Goal: Contribute content: Contribute content

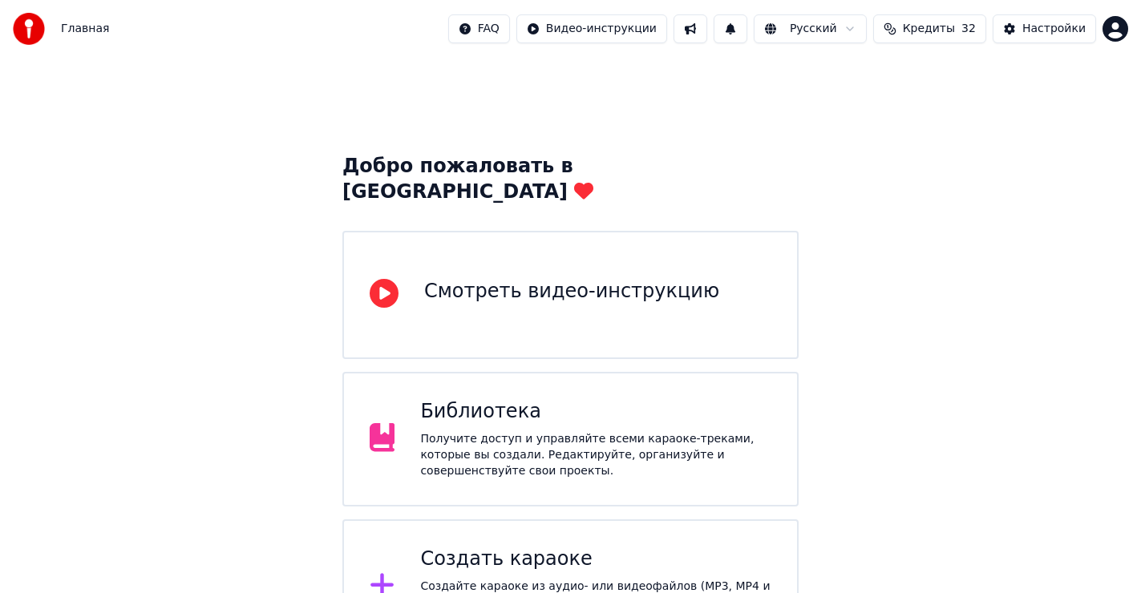
click at [529, 547] on div "Создать караоке" at bounding box center [595, 560] width 351 height 26
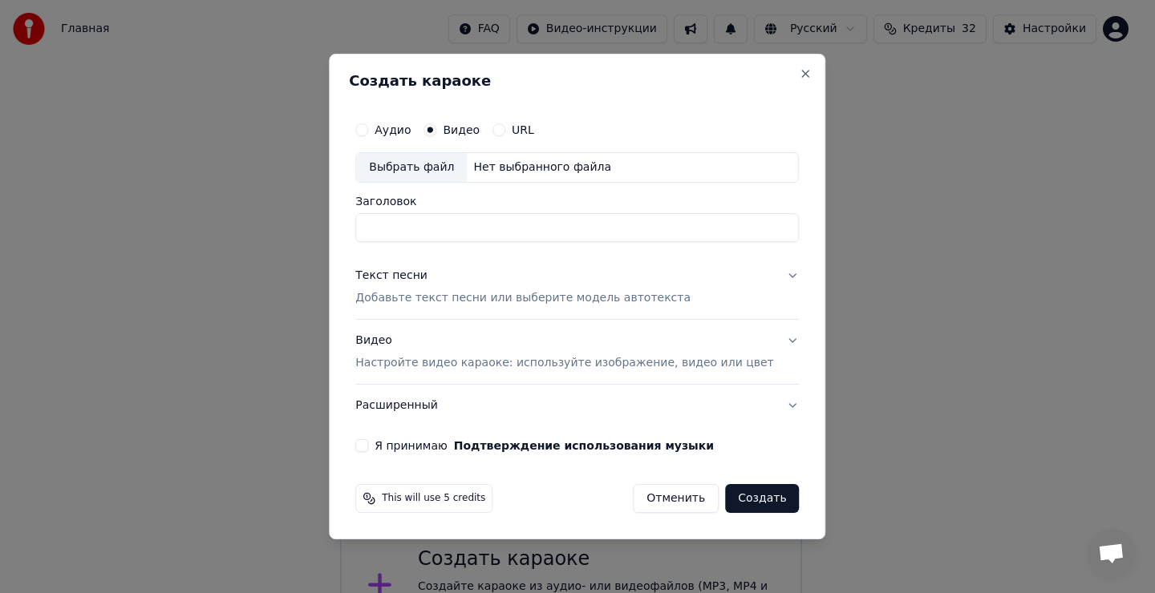
click at [443, 166] on div "Выбрать файл" at bounding box center [411, 167] width 111 height 29
type input "**********"
click at [416, 277] on div "Текст песни" at bounding box center [391, 276] width 72 height 16
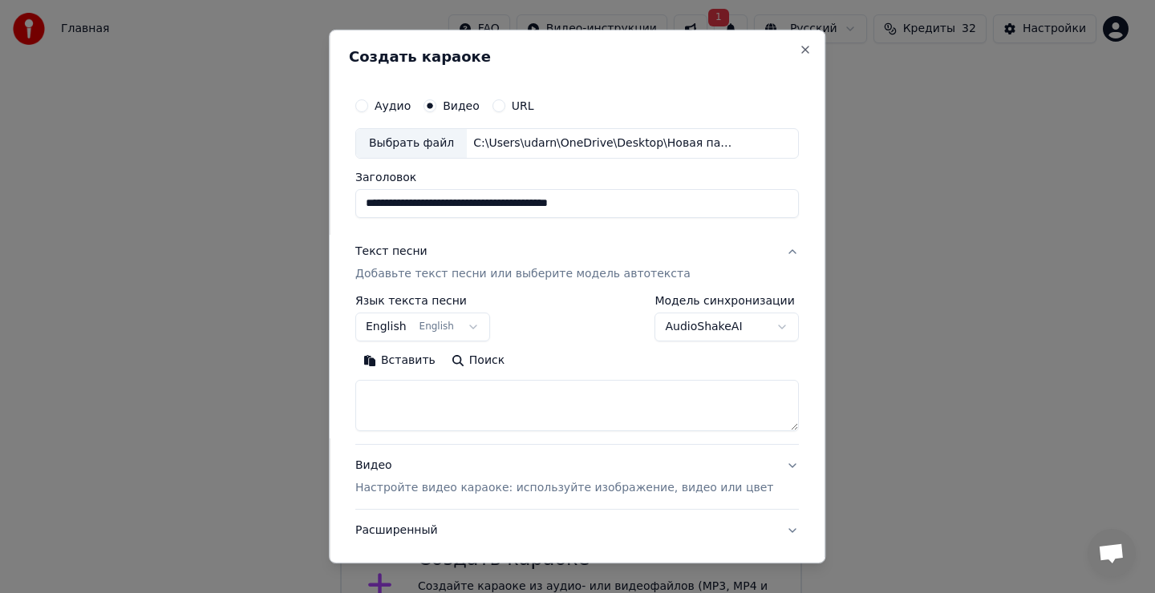
click at [422, 407] on textarea at bounding box center [576, 405] width 443 height 51
drag, startPoint x: 428, startPoint y: 402, endPoint x: 427, endPoint y: 391, distance: 11.3
click at [428, 401] on textarea at bounding box center [576, 405] width 443 height 51
click at [415, 362] on button "Вставить" at bounding box center [399, 361] width 88 height 26
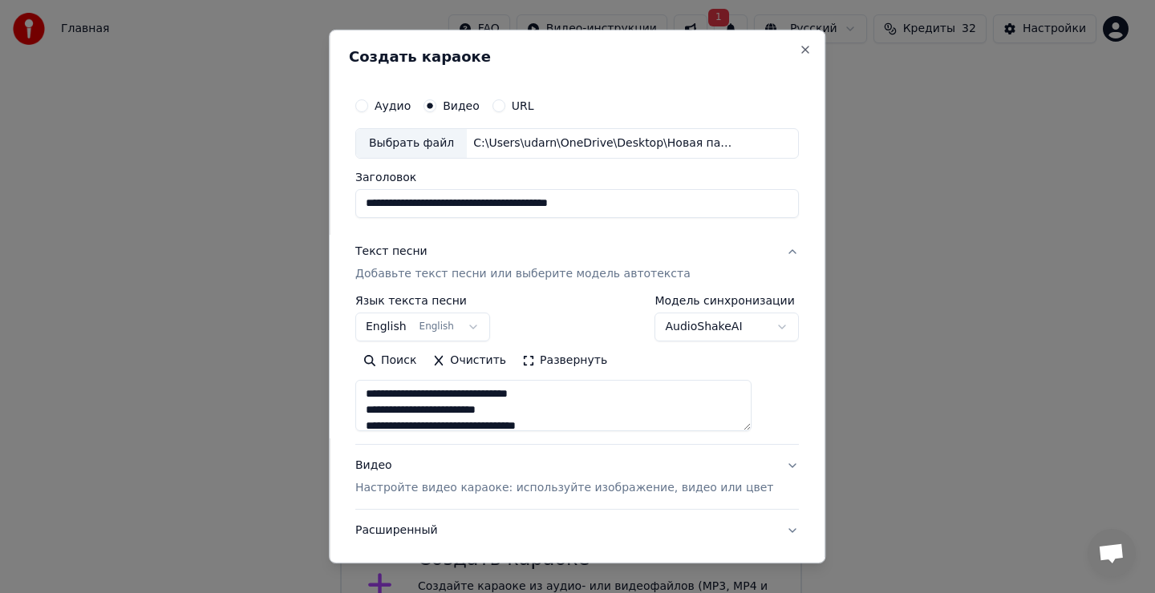
type textarea "**********"
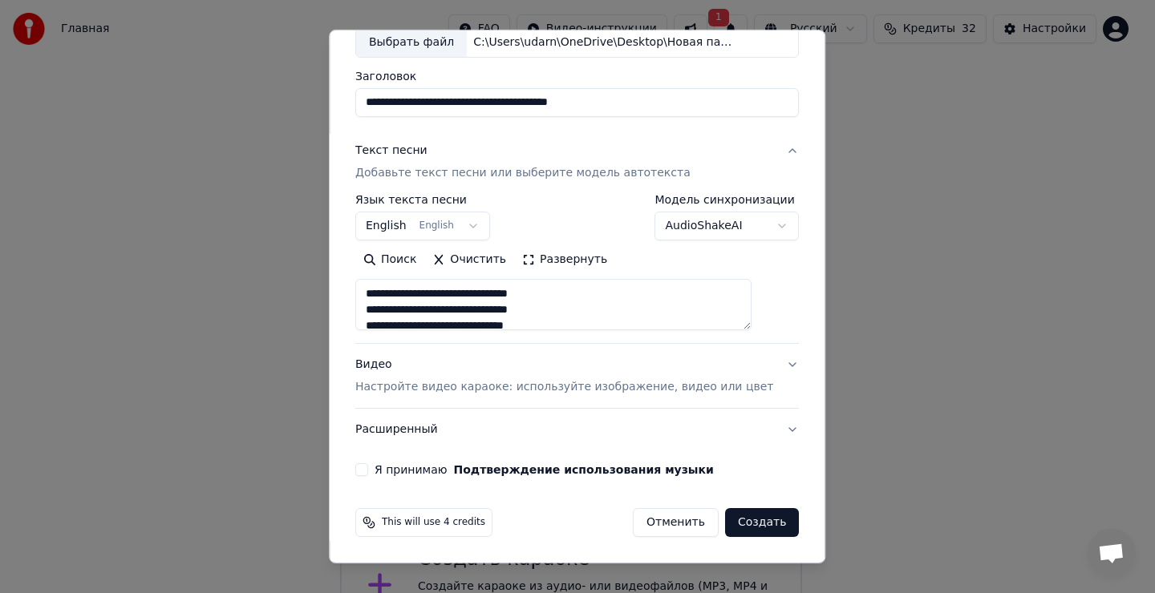
click at [443, 226] on button "English English" at bounding box center [422, 226] width 135 height 29
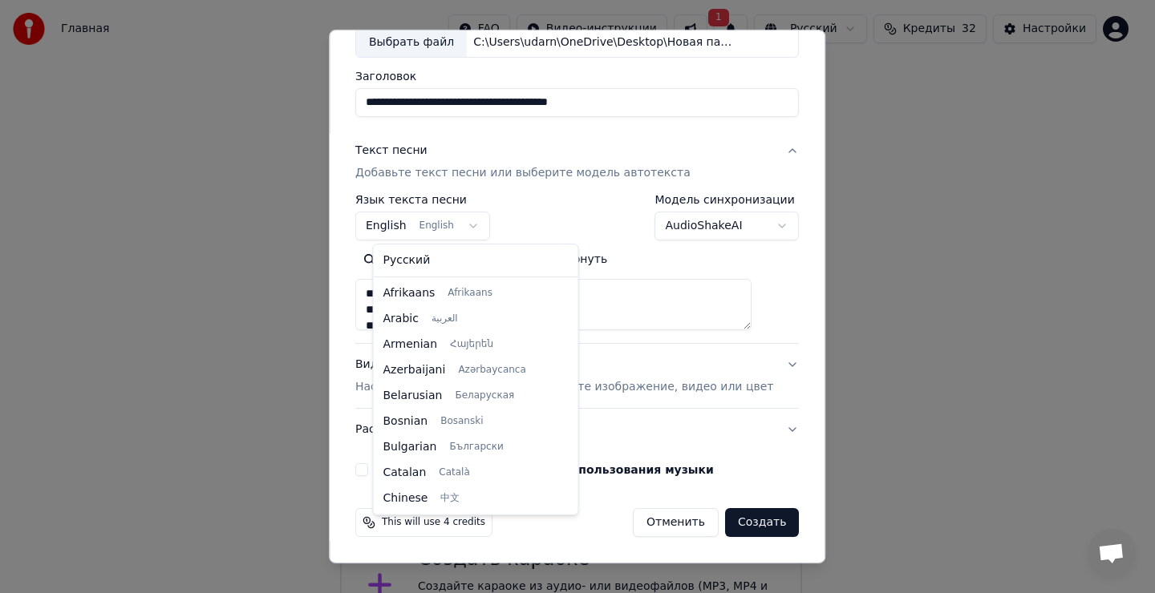
scroll to position [128, 0]
select select "**"
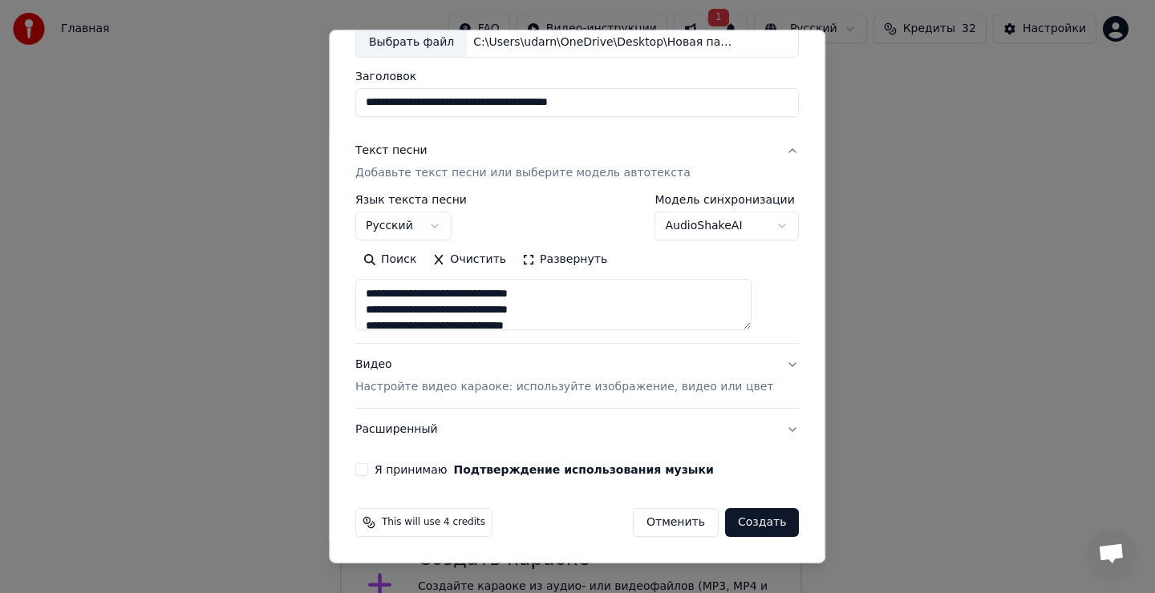
click at [368, 466] on button "Я принимаю Подтверждение использования музыки" at bounding box center [361, 469] width 13 height 13
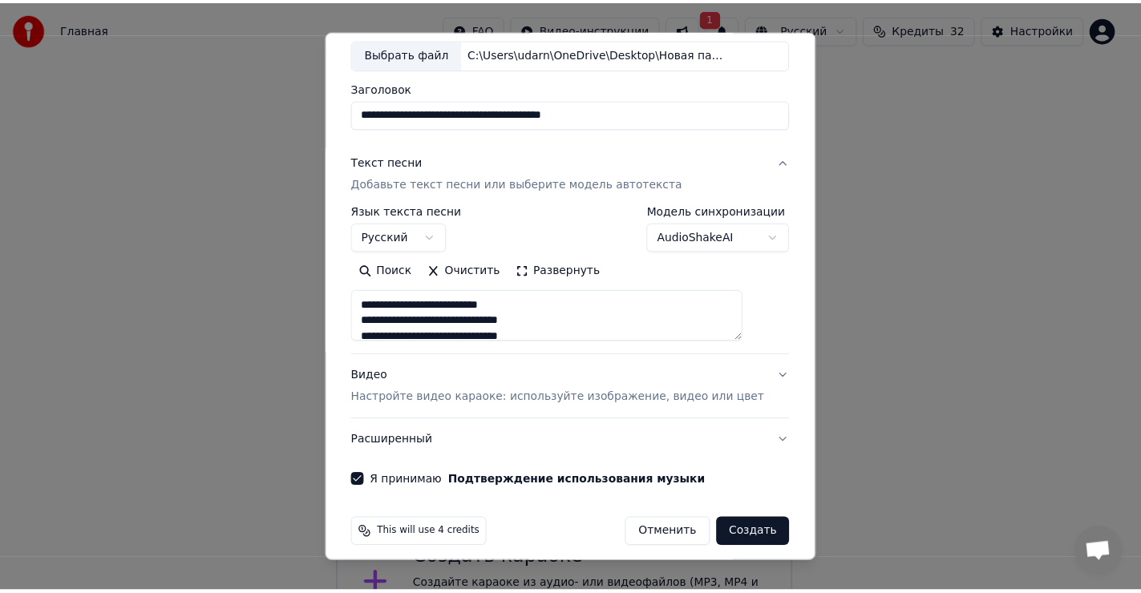
scroll to position [101, 0]
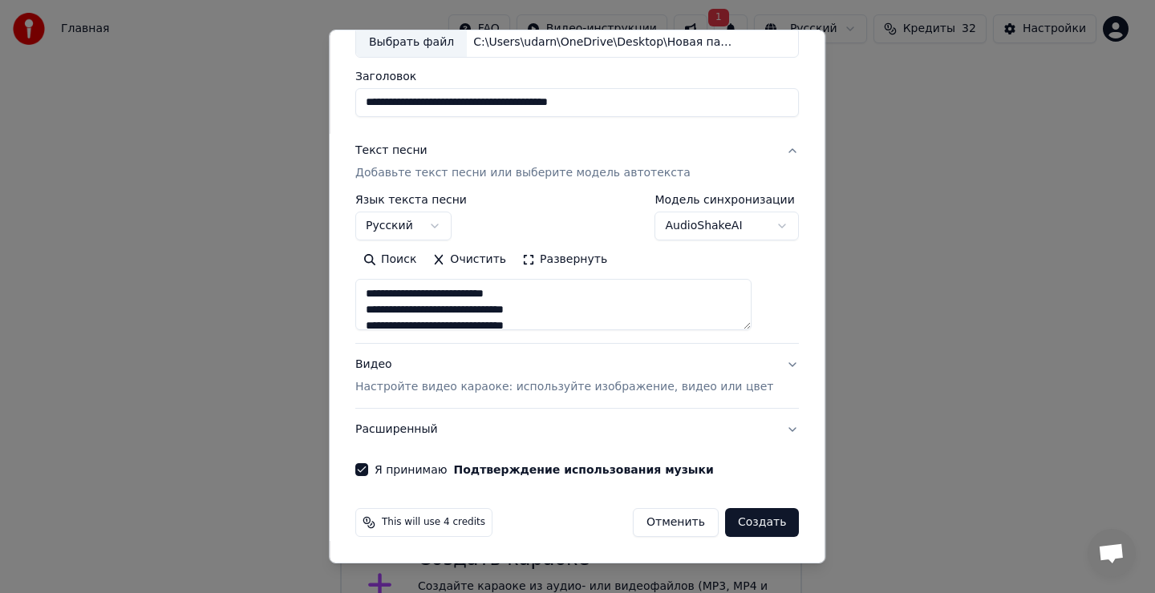
click at [735, 529] on button "Создать" at bounding box center [762, 522] width 74 height 29
type textarea "**********"
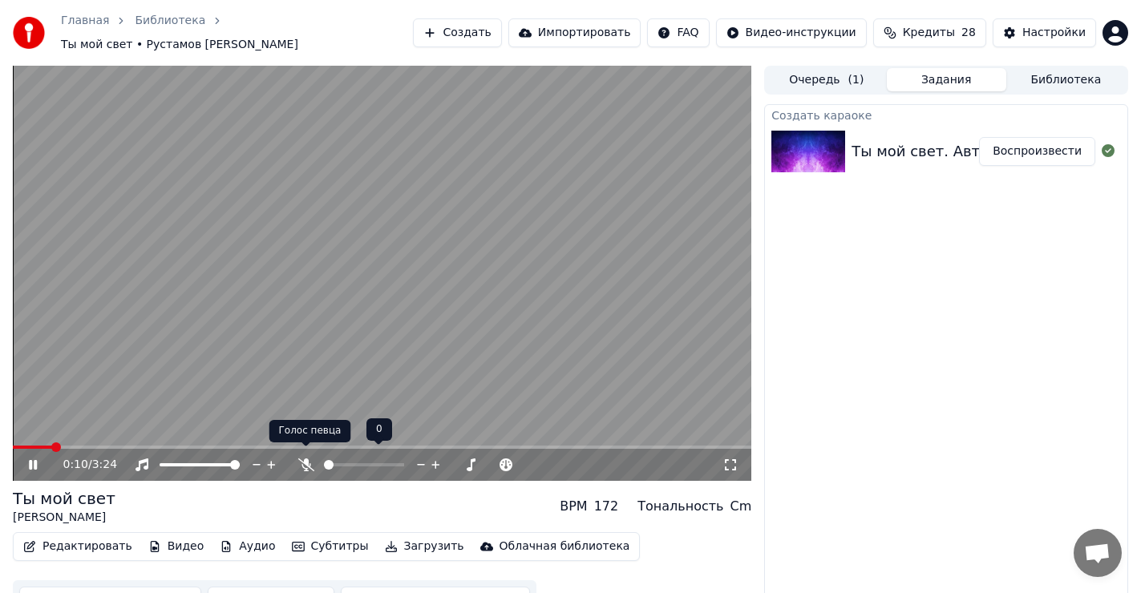
click at [306, 459] on icon at bounding box center [306, 465] width 16 height 13
click at [306, 459] on icon at bounding box center [306, 465] width 9 height 13
click at [33, 459] on icon at bounding box center [45, 465] width 38 height 13
click at [13, 451] on span at bounding box center [18, 448] width 10 height 10
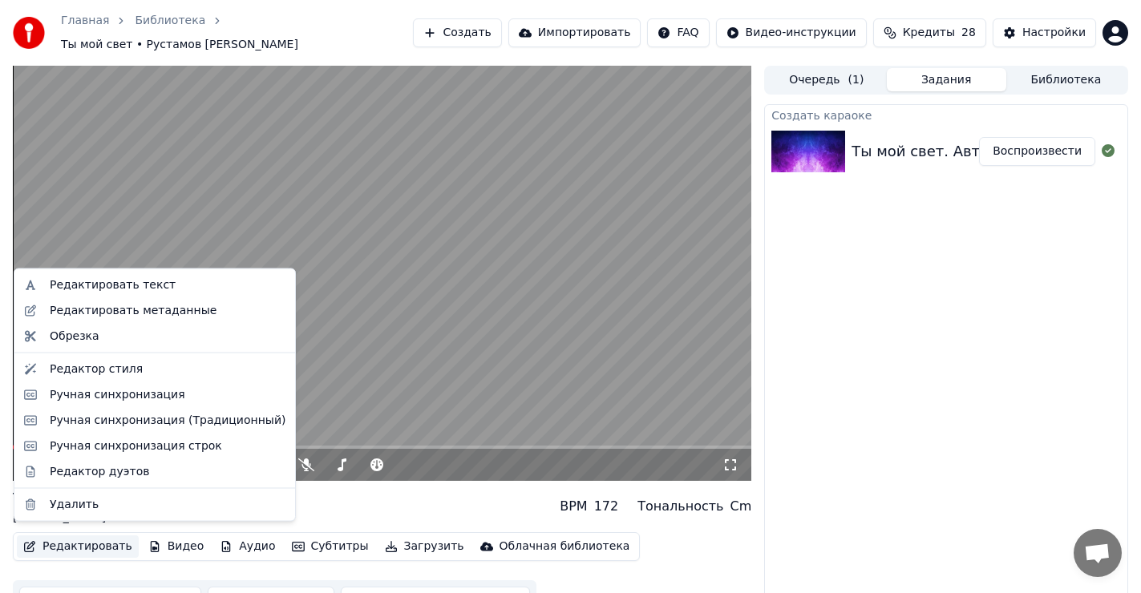
click at [67, 536] on button "Редактировать" at bounding box center [78, 547] width 122 height 22
click at [120, 288] on div "Редактировать текст" at bounding box center [113, 285] width 126 height 16
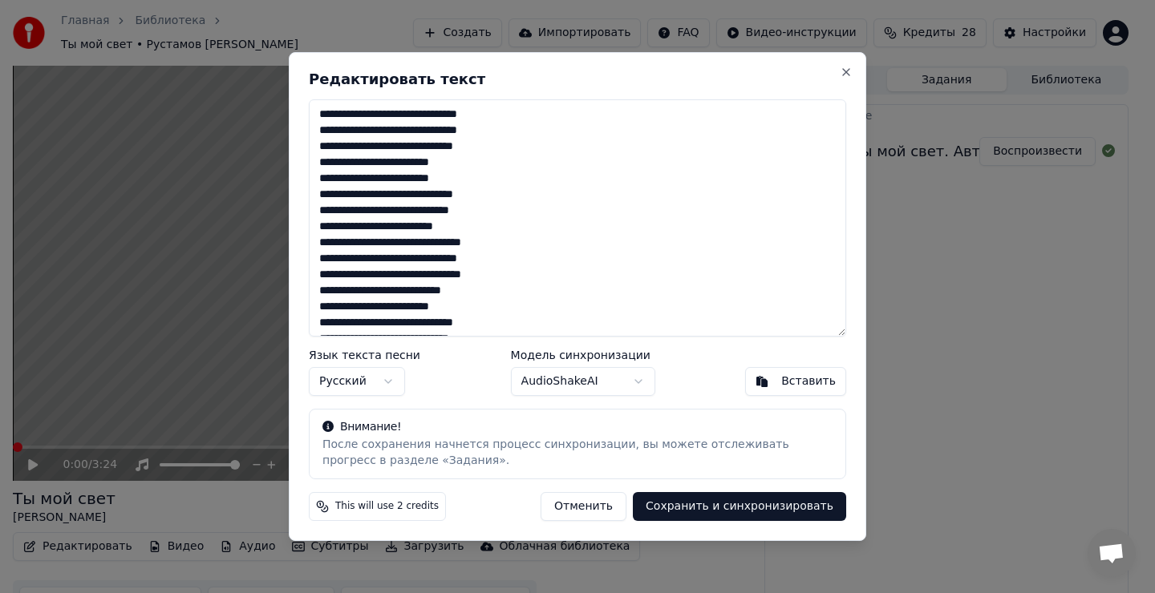
click at [480, 168] on textarea at bounding box center [577, 217] width 537 height 237
type textarea "**********"
click at [848, 75] on button "Close" at bounding box center [846, 72] width 13 height 13
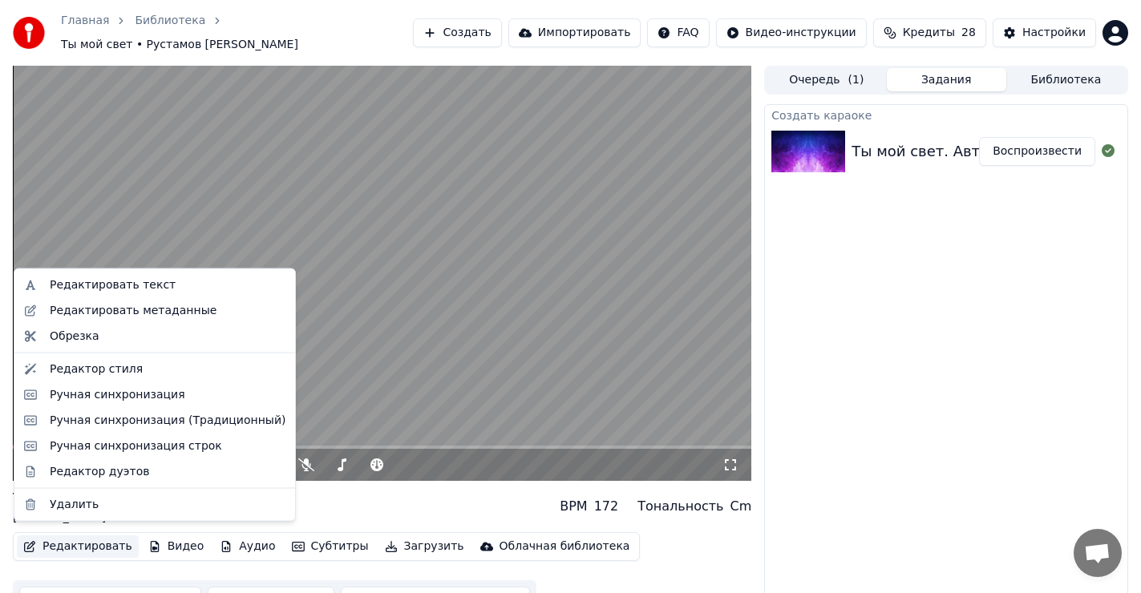
click at [75, 544] on button "Редактировать" at bounding box center [78, 547] width 122 height 22
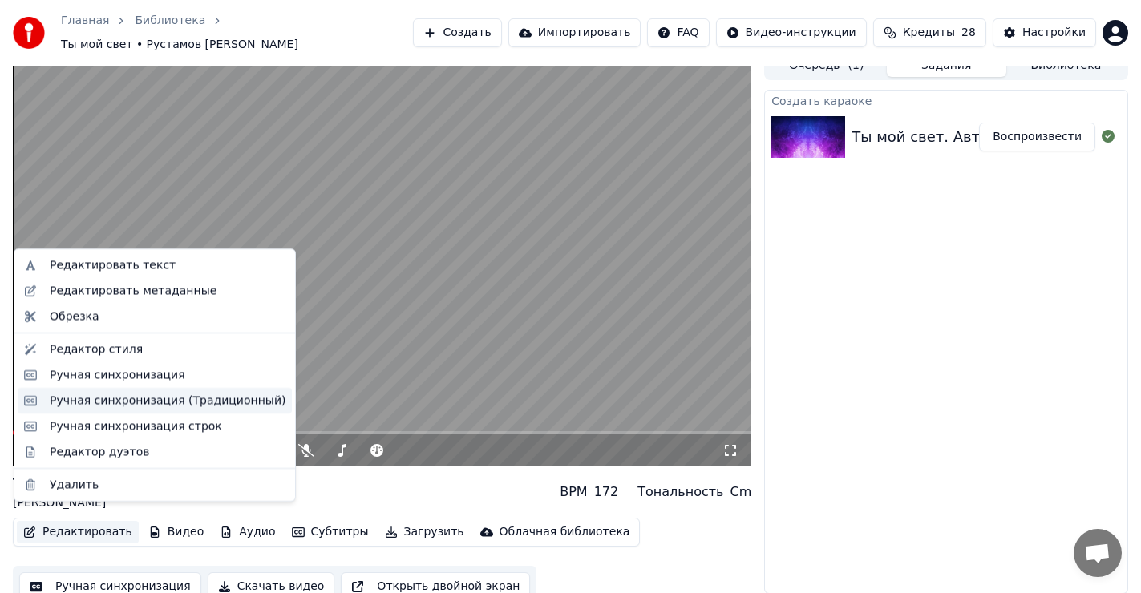
scroll to position [21, 0]
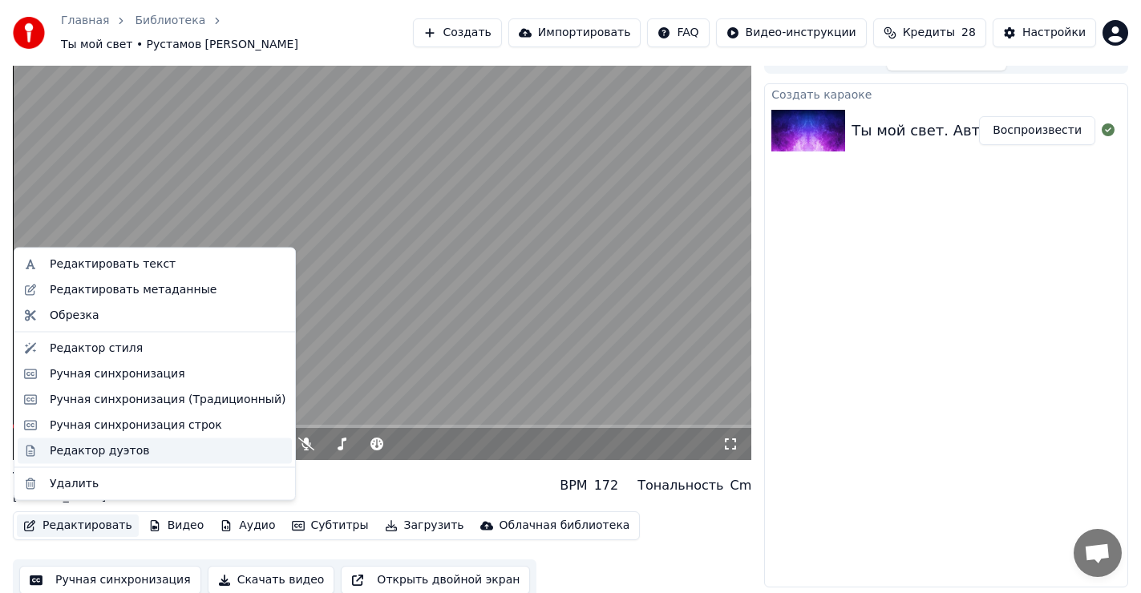
click at [110, 453] on div "Редактор дуэтов" at bounding box center [99, 451] width 99 height 16
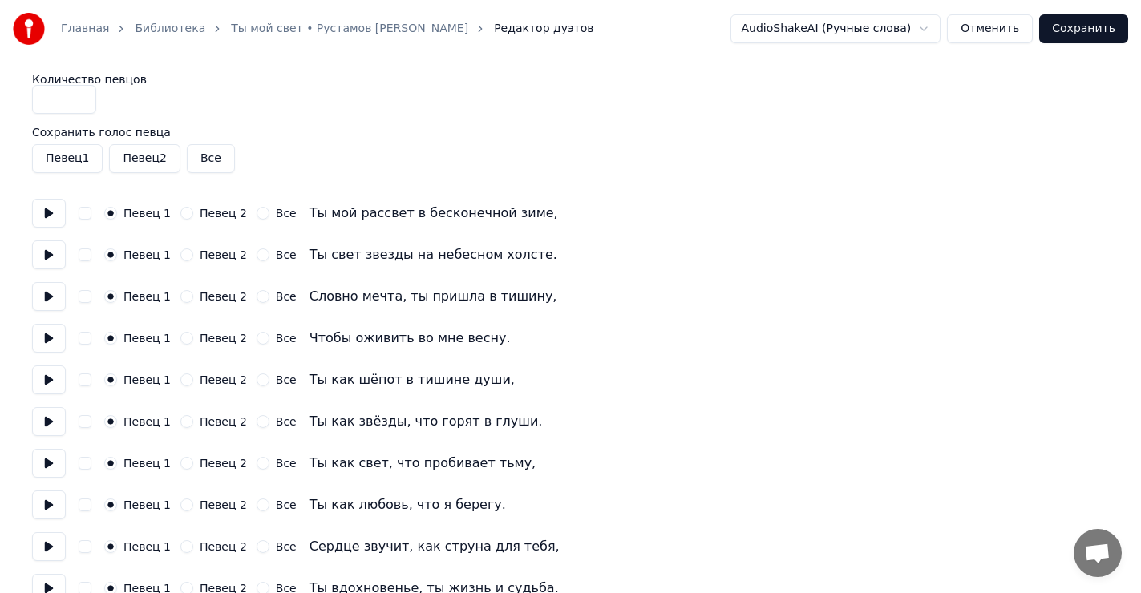
click at [1083, 32] on button "Сохранить" at bounding box center [1083, 28] width 89 height 29
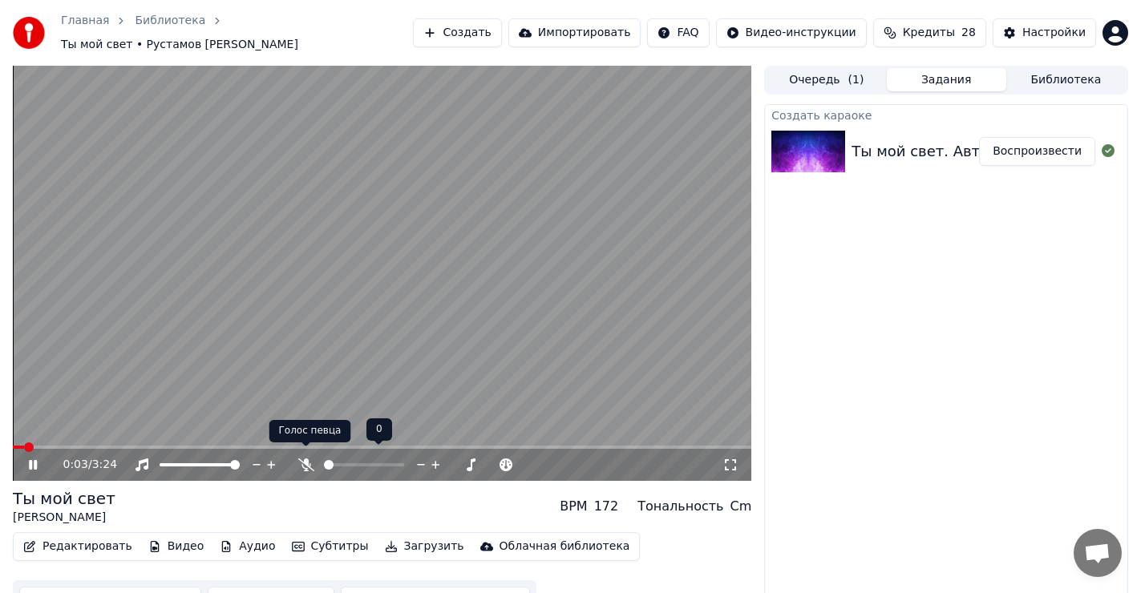
click at [304, 459] on icon at bounding box center [306, 465] width 16 height 13
click at [306, 459] on icon at bounding box center [306, 465] width 9 height 13
click at [307, 459] on icon at bounding box center [306, 465] width 16 height 13
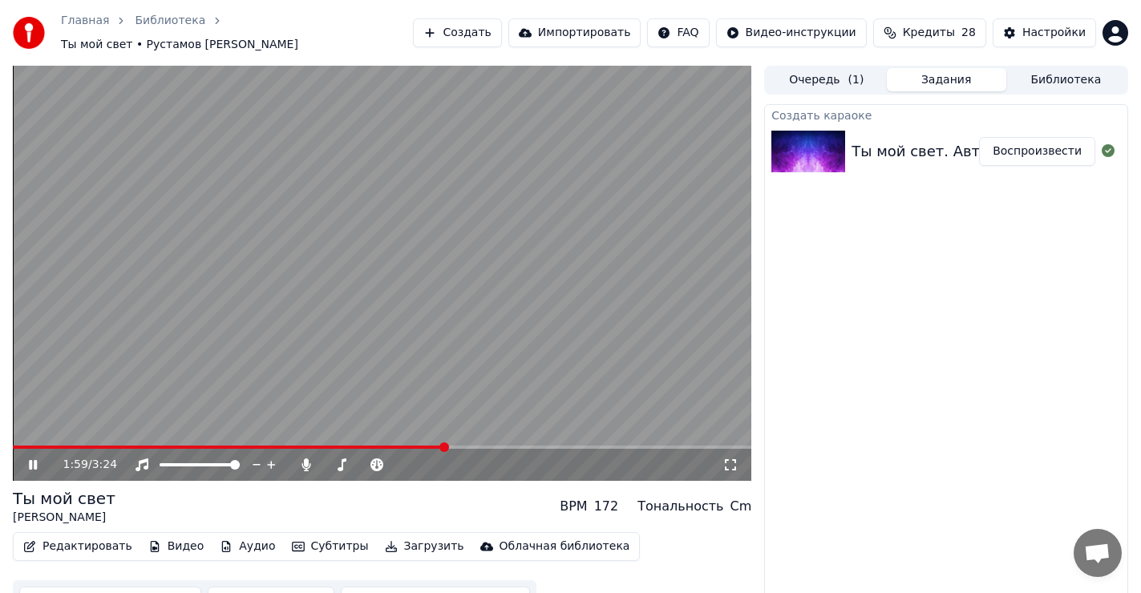
click at [420, 446] on span at bounding box center [229, 447] width 432 height 3
click at [289, 435] on video at bounding box center [382, 273] width 739 height 415
click at [289, 436] on video at bounding box center [382, 273] width 739 height 415
click at [286, 446] on span at bounding box center [150, 447] width 274 height 3
click at [31, 460] on icon at bounding box center [33, 465] width 8 height 10
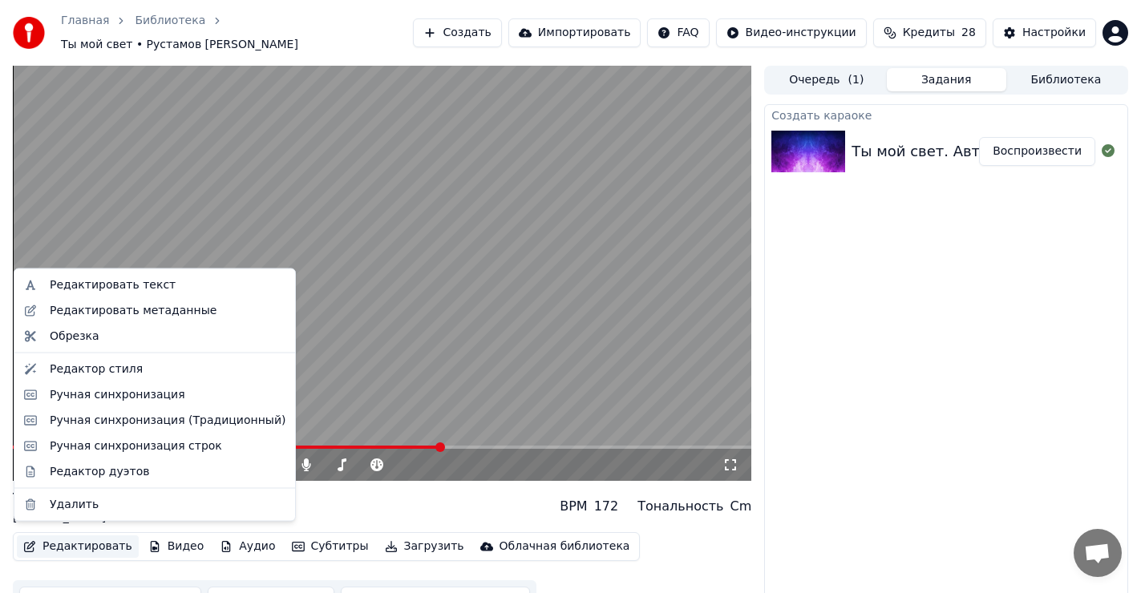
click at [87, 539] on button "Редактировать" at bounding box center [78, 547] width 122 height 22
click at [146, 288] on div "Редактировать текст" at bounding box center [113, 285] width 126 height 16
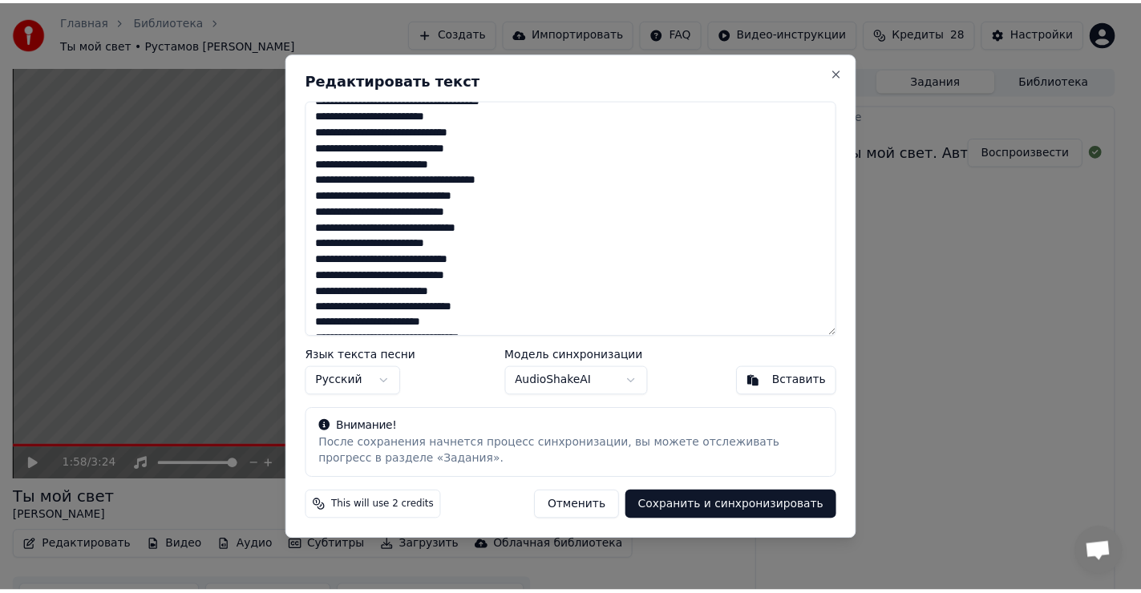
scroll to position [321, 0]
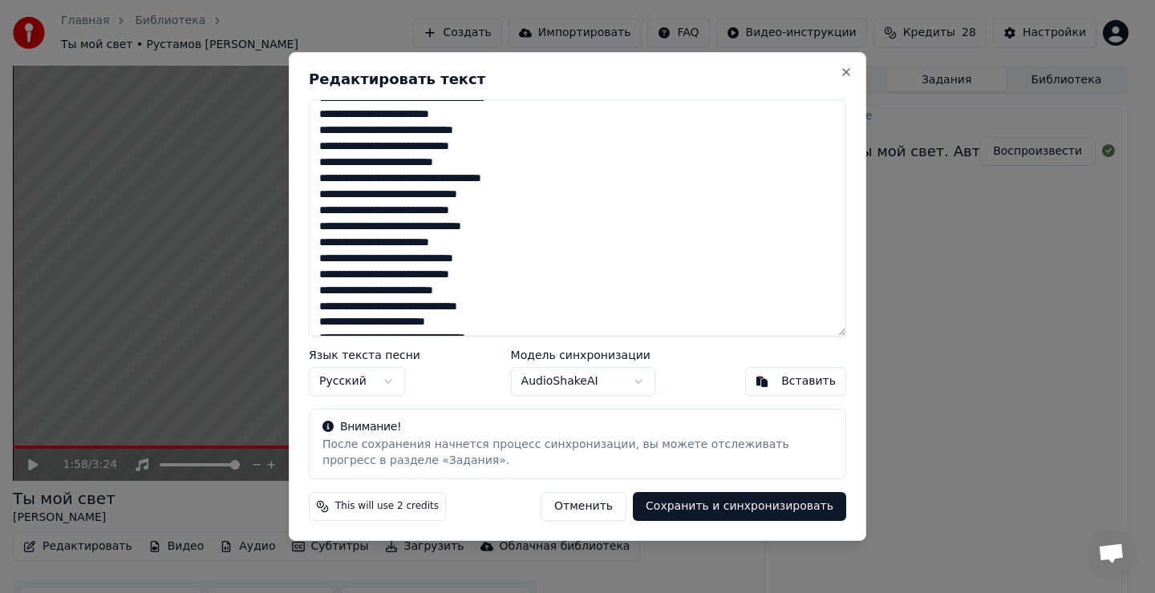
click at [499, 229] on textarea at bounding box center [577, 217] width 537 height 237
type textarea "**********"
click at [744, 509] on button "Сохранить и синхронизировать" at bounding box center [739, 506] width 213 height 29
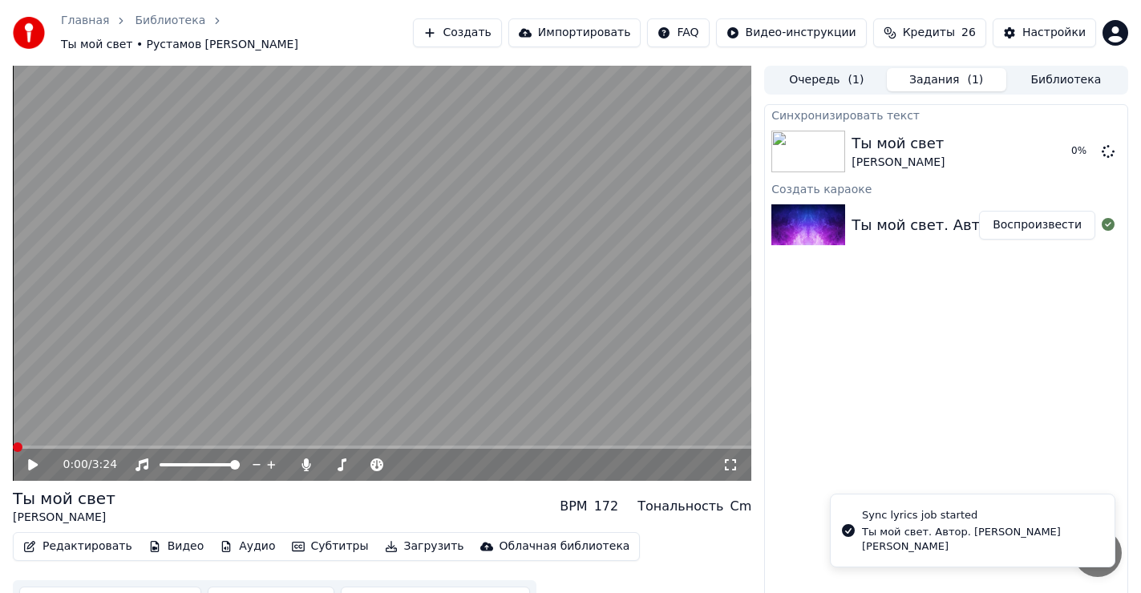
click at [13, 443] on span at bounding box center [18, 448] width 10 height 10
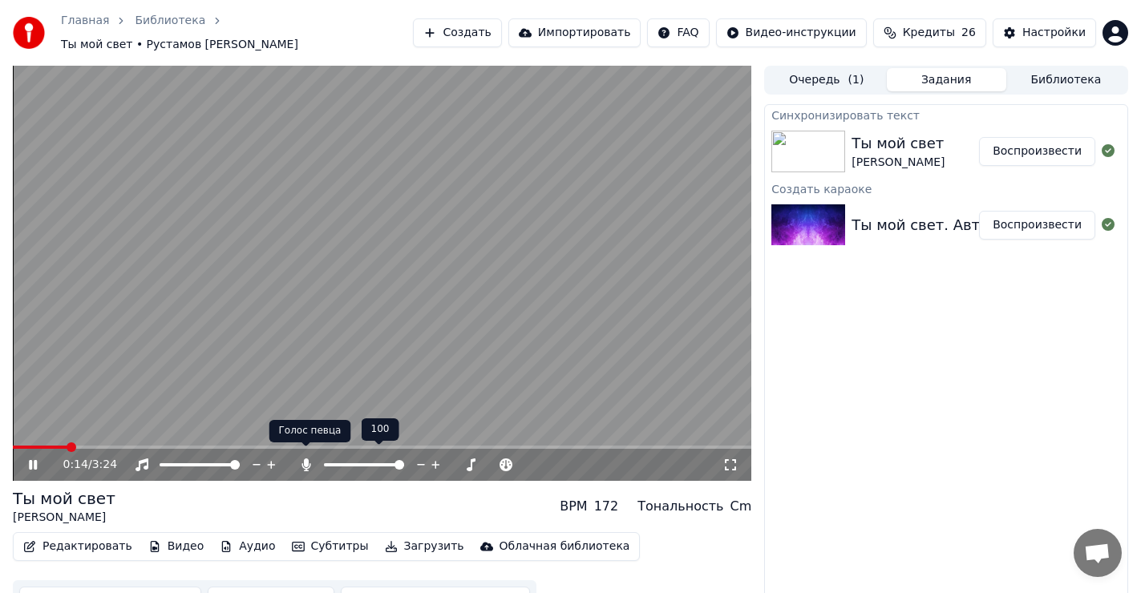
click at [307, 459] on icon at bounding box center [306, 465] width 9 height 13
click at [19, 446] on span at bounding box center [16, 447] width 7 height 3
click at [302, 459] on icon at bounding box center [306, 465] width 16 height 13
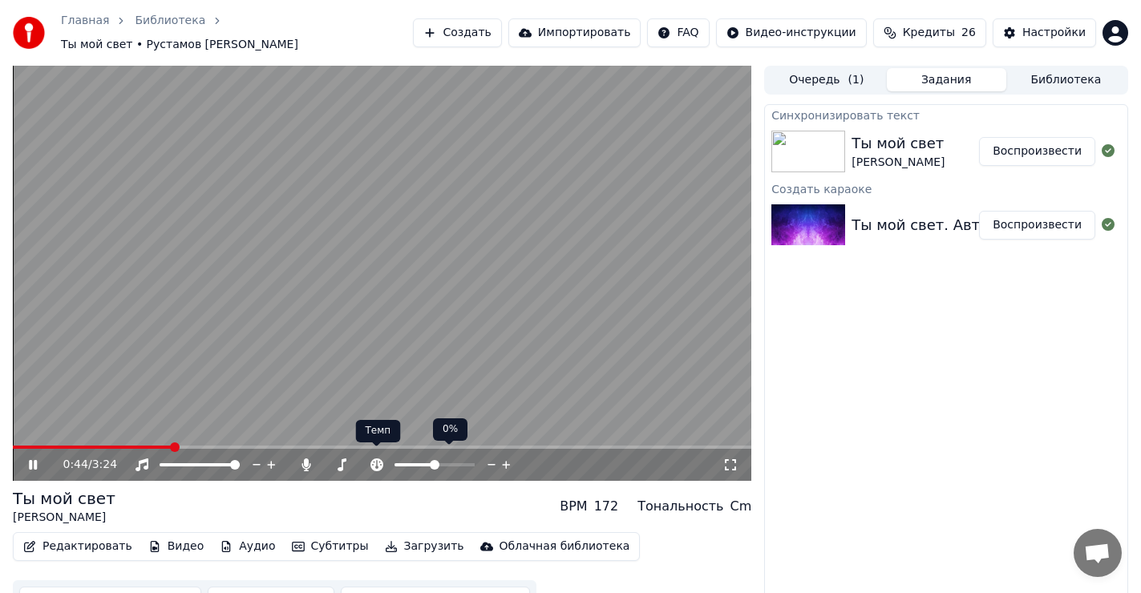
click at [378, 459] on icon at bounding box center [376, 465] width 13 height 13
click at [492, 457] on icon at bounding box center [491, 465] width 15 height 16
click at [489, 457] on icon at bounding box center [491, 465] width 15 height 16
click at [496, 457] on icon at bounding box center [491, 465] width 15 height 16
click at [492, 464] on icon at bounding box center [492, 465] width 8 height 2
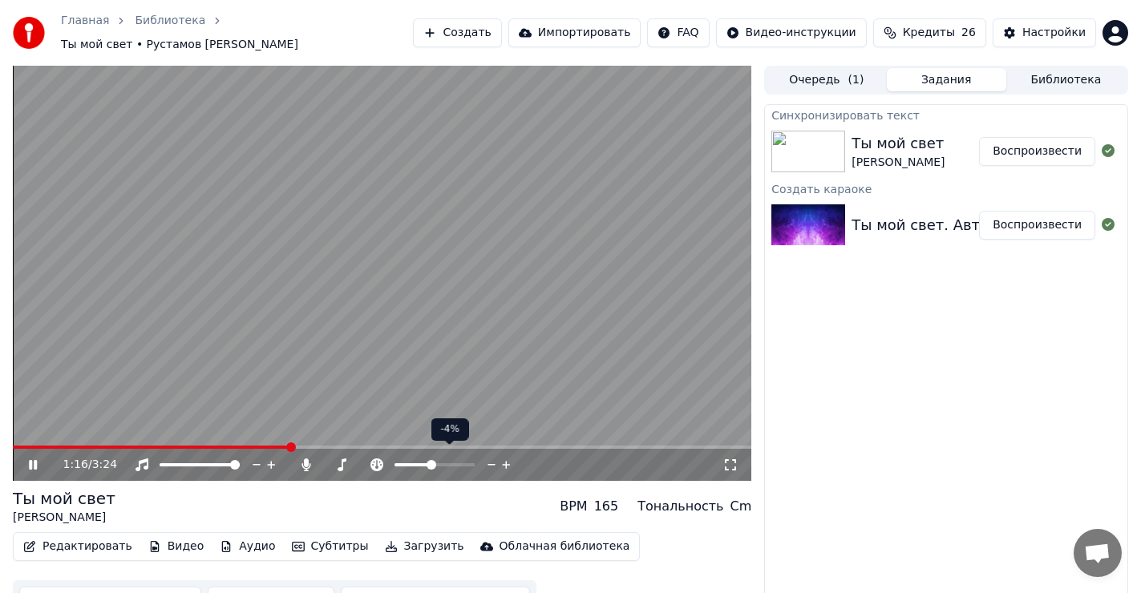
click at [506, 461] on icon at bounding box center [506, 465] width 8 height 8
click at [378, 459] on icon at bounding box center [376, 465] width 13 height 13
click at [380, 459] on icon at bounding box center [376, 465] width 13 height 13
click at [491, 457] on icon at bounding box center [491, 465] width 15 height 16
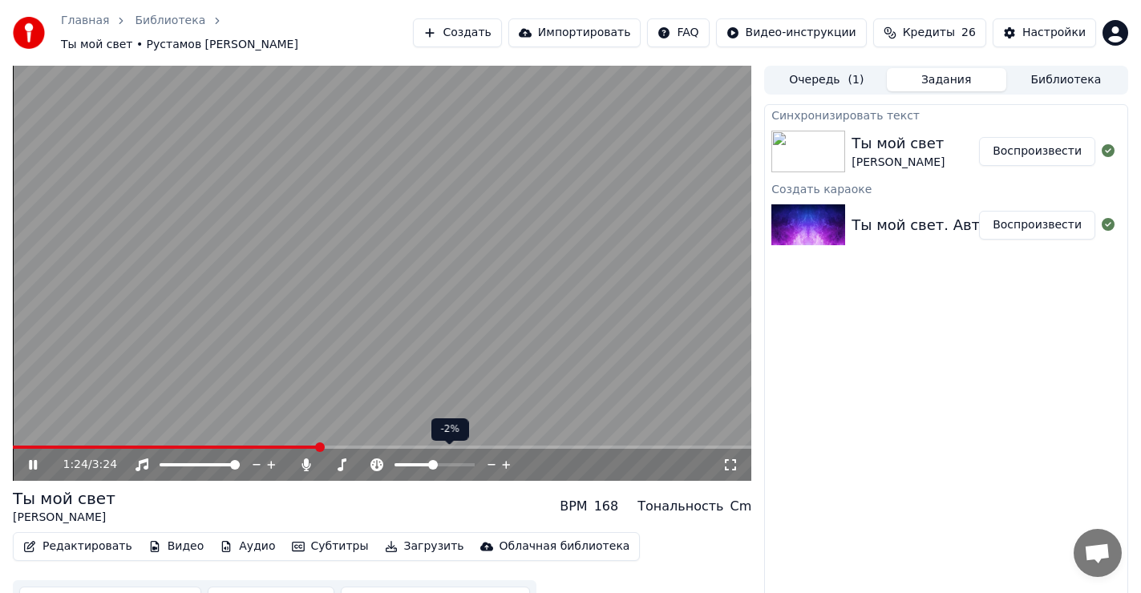
click at [491, 457] on icon at bounding box center [491, 465] width 15 height 16
click at [494, 457] on icon at bounding box center [491, 465] width 15 height 16
click at [492, 458] on icon at bounding box center [491, 465] width 15 height 16
click at [506, 461] on icon at bounding box center [506, 465] width 8 height 8
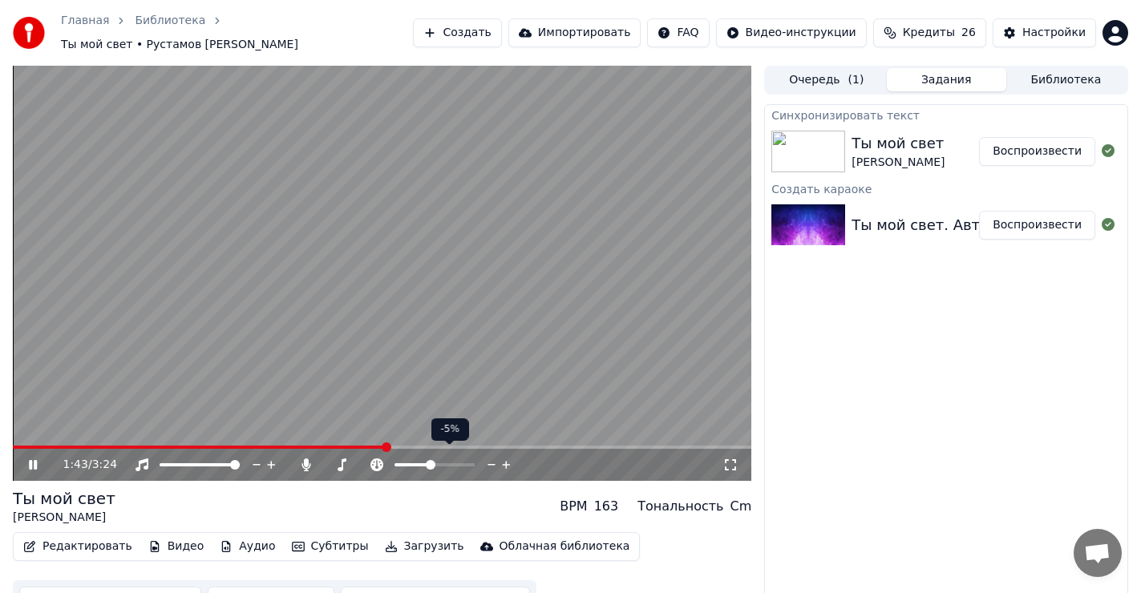
click at [504, 457] on icon at bounding box center [506, 465] width 15 height 16
click at [492, 457] on icon at bounding box center [491, 465] width 15 height 16
click at [508, 457] on icon at bounding box center [506, 465] width 15 height 16
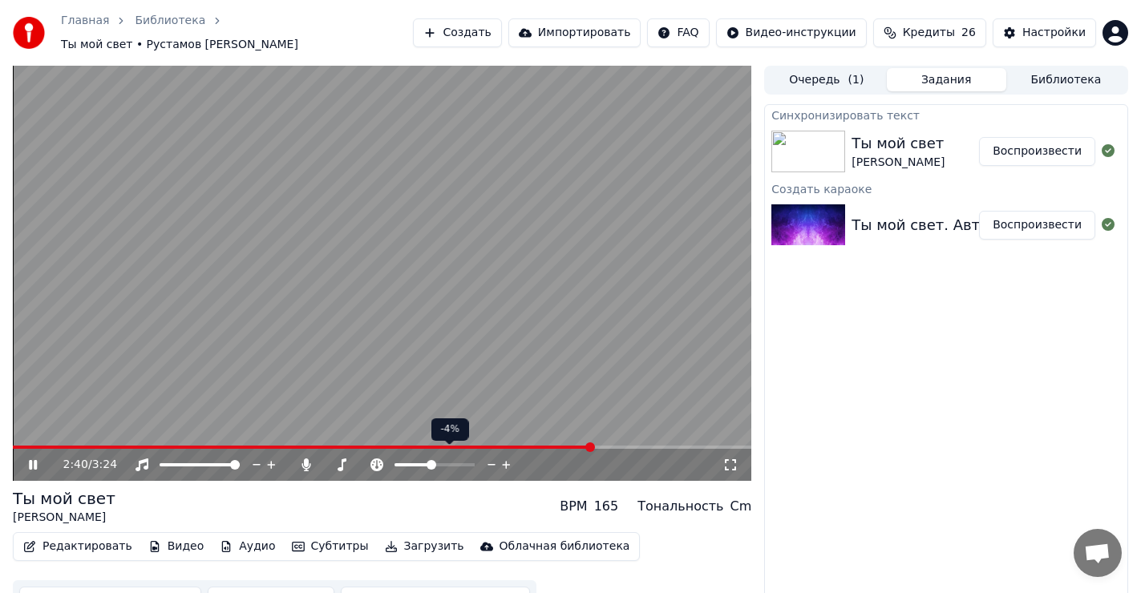
click at [503, 457] on icon at bounding box center [506, 465] width 15 height 16
click at [42, 446] on span at bounding box center [27, 447] width 29 height 3
click at [751, 452] on span at bounding box center [747, 448] width 10 height 10
click at [30, 459] on icon at bounding box center [33, 464] width 10 height 11
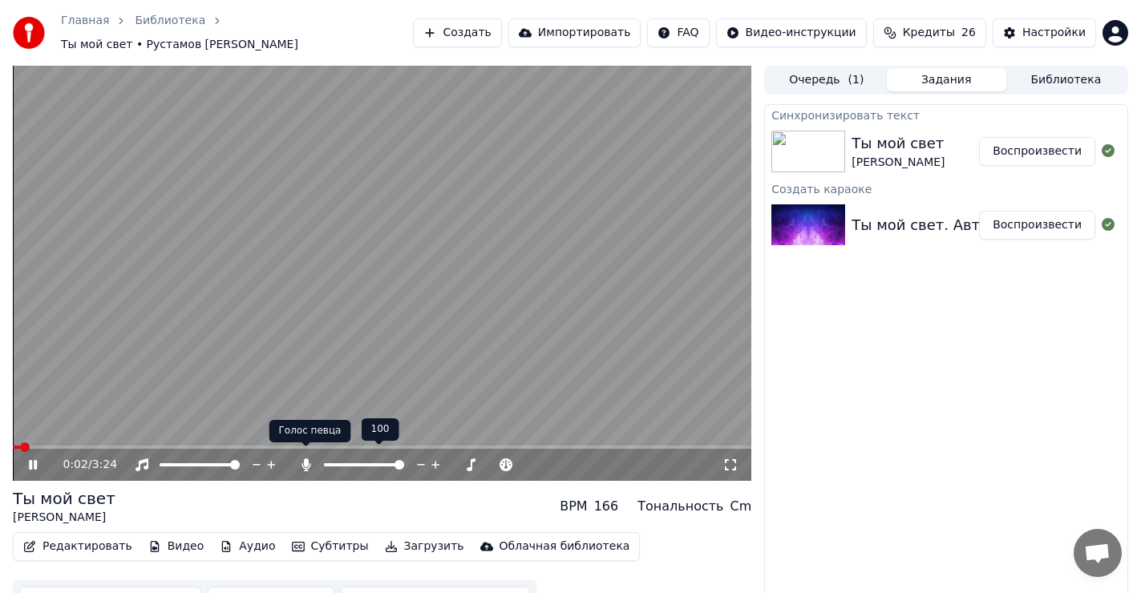
click at [305, 459] on icon at bounding box center [306, 465] width 9 height 13
click at [306, 459] on icon at bounding box center [306, 465] width 16 height 13
click at [306, 459] on icon at bounding box center [306, 465] width 9 height 13
click at [306, 459] on icon at bounding box center [306, 465] width 16 height 13
click at [306, 459] on icon at bounding box center [306, 465] width 9 height 13
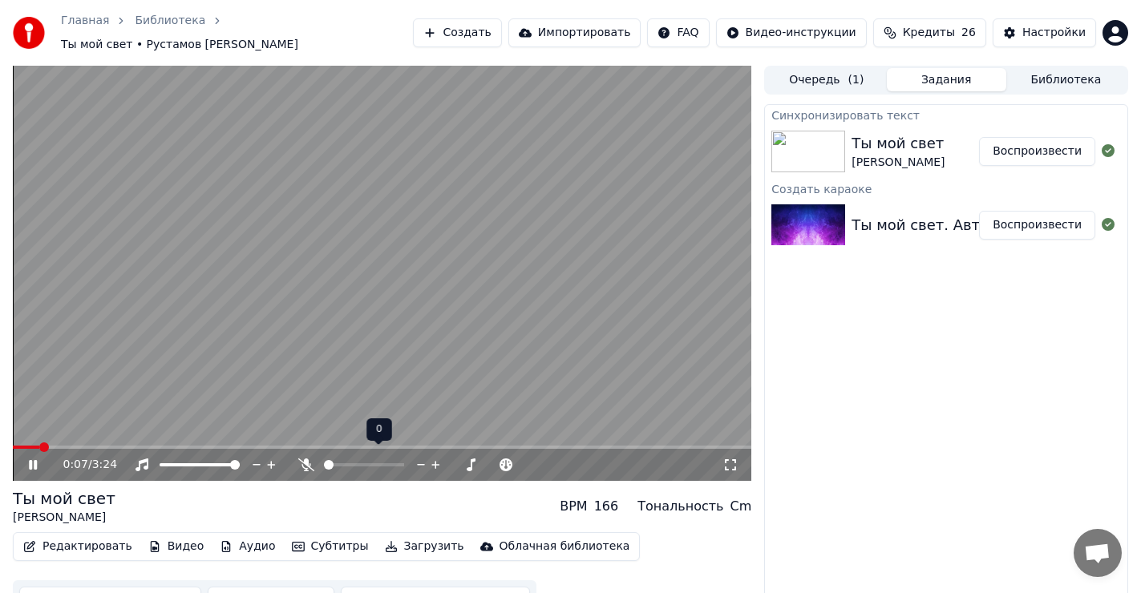
click at [306, 459] on icon at bounding box center [306, 465] width 16 height 13
click at [507, 461] on icon at bounding box center [506, 465] width 8 height 8
click at [503, 457] on icon at bounding box center [506, 465] width 15 height 16
click at [505, 457] on icon at bounding box center [506, 465] width 15 height 16
click at [72, 446] on span at bounding box center [107, 447] width 189 height 3
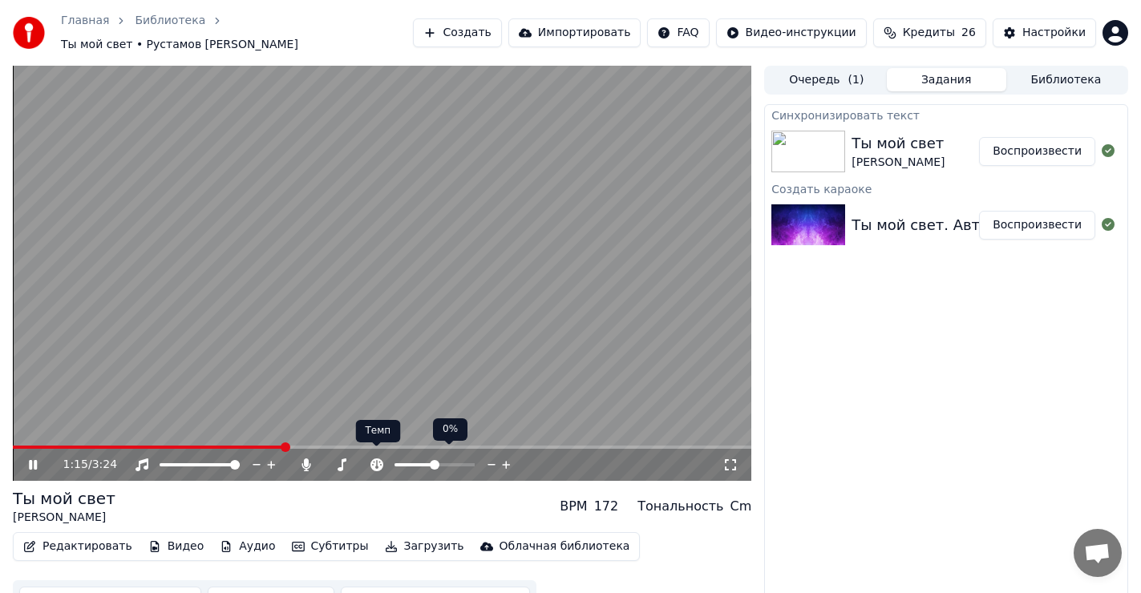
click at [376, 459] on icon at bounding box center [377, 465] width 16 height 13
click at [395, 488] on div "Ты мой свет [PERSON_NAME] BPM 172 Тональность Cm" at bounding box center [382, 507] width 739 height 38
click at [306, 459] on icon at bounding box center [306, 465] width 9 height 13
click at [13, 443] on span at bounding box center [18, 448] width 10 height 10
click at [53, 443] on span at bounding box center [57, 448] width 10 height 10
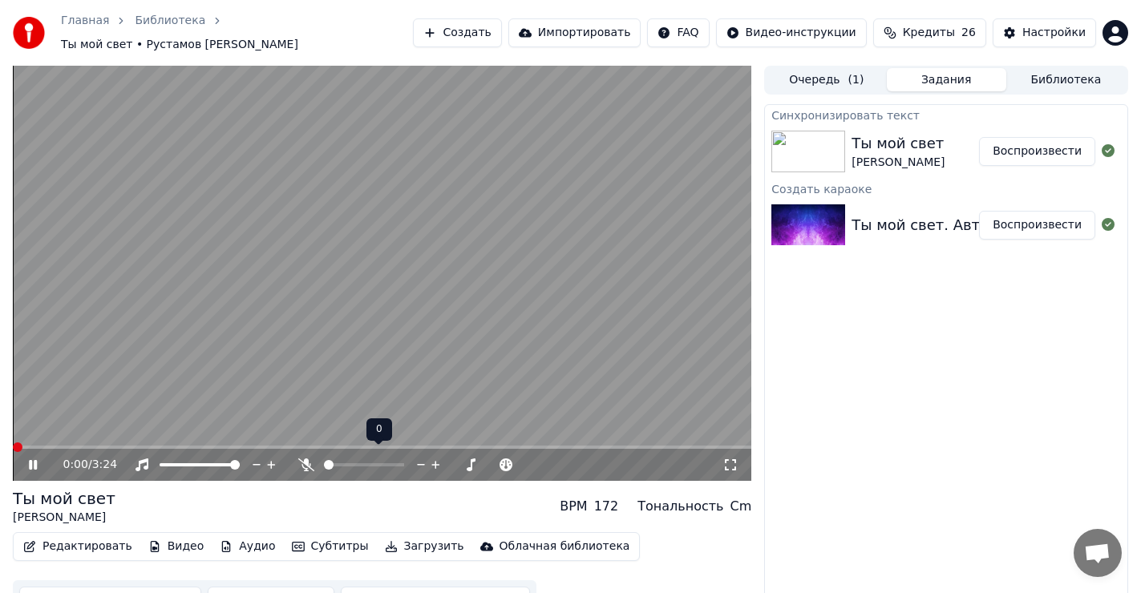
click at [13, 447] on span at bounding box center [18, 448] width 10 height 10
click at [35, 460] on icon at bounding box center [33, 465] width 8 height 10
click at [13, 447] on span at bounding box center [18, 448] width 10 height 10
click at [32, 459] on icon at bounding box center [33, 464] width 10 height 11
click at [302, 459] on icon at bounding box center [306, 465] width 16 height 13
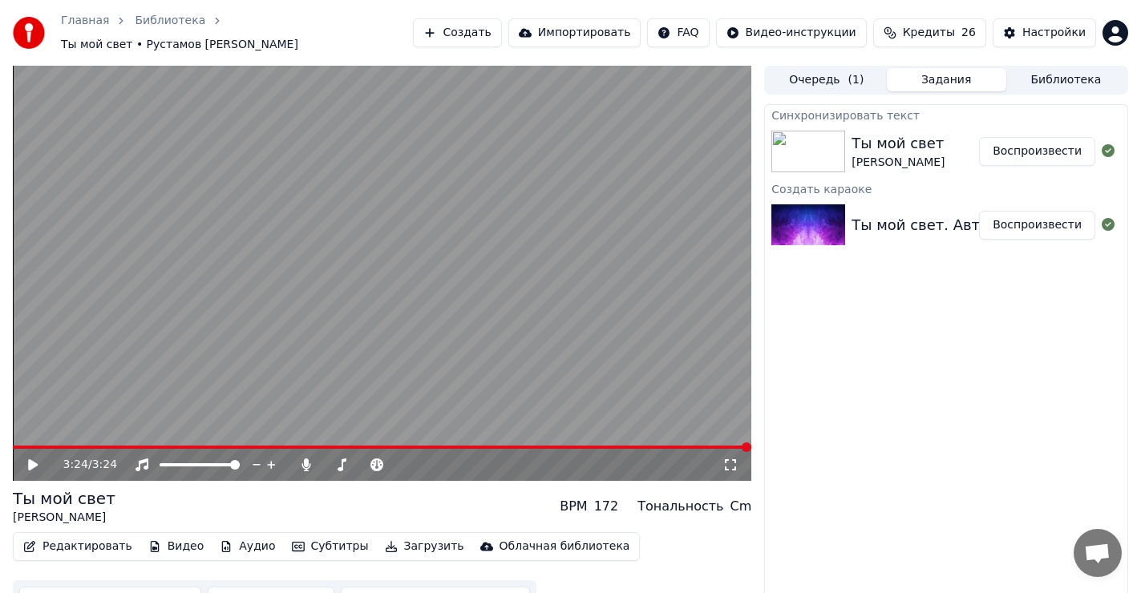
click at [30, 459] on icon at bounding box center [33, 464] width 10 height 11
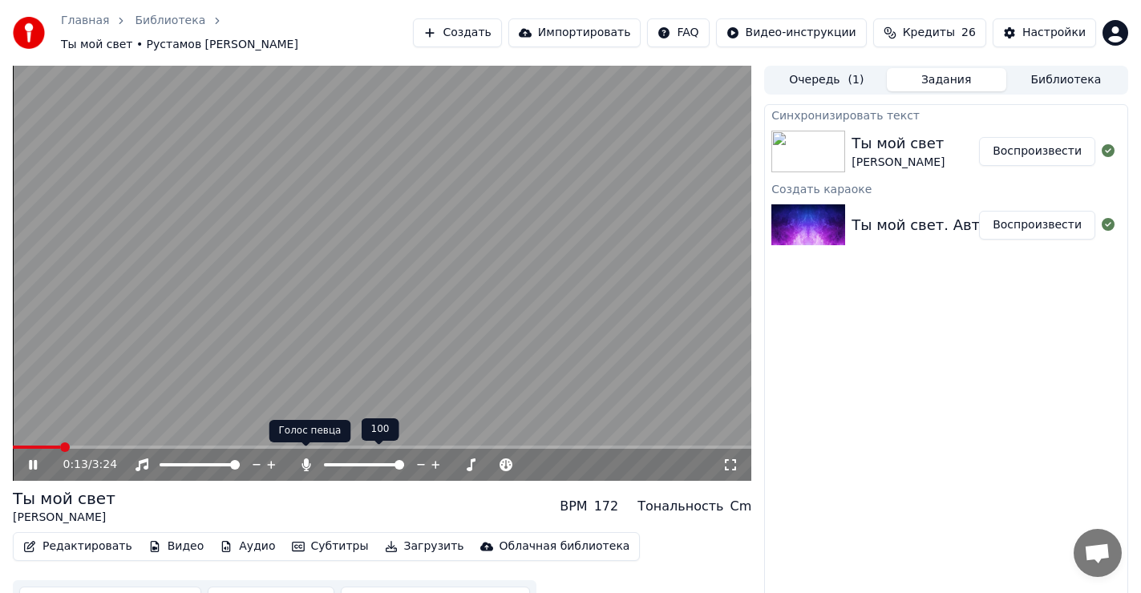
click at [306, 459] on icon at bounding box center [306, 465] width 9 height 13
click at [13, 452] on span at bounding box center [18, 448] width 10 height 10
click at [30, 460] on icon at bounding box center [33, 465] width 8 height 10
click at [13, 443] on span at bounding box center [18, 448] width 10 height 10
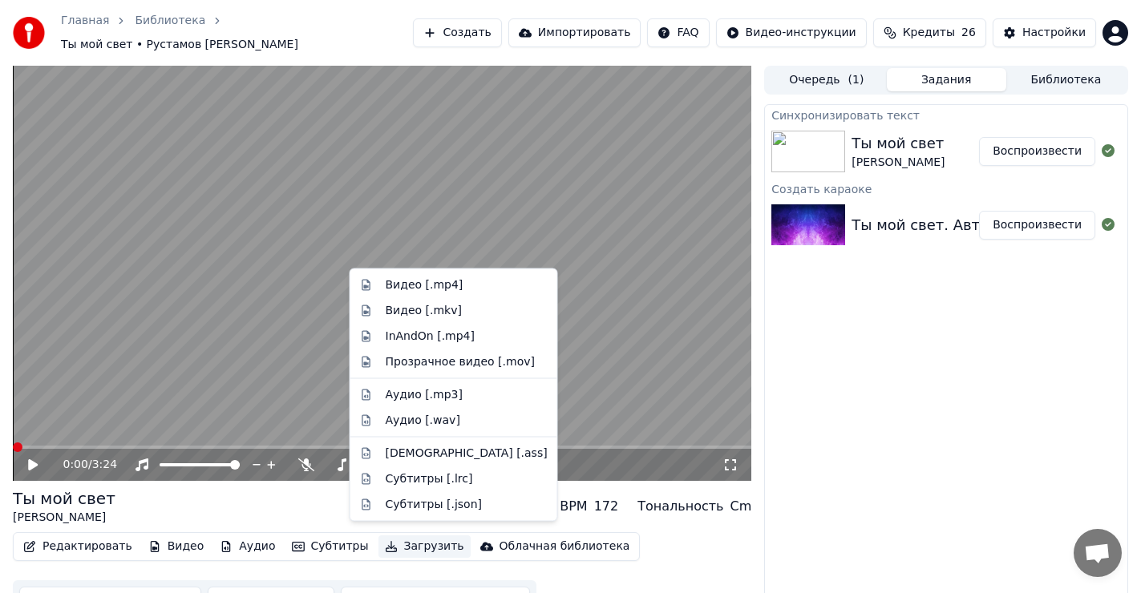
click at [402, 541] on button "Загрузить" at bounding box center [424, 547] width 92 height 22
drag, startPoint x: 423, startPoint y: 289, endPoint x: 430, endPoint y: 294, distance: 8.5
click at [425, 289] on div "Видео [.mp4]" at bounding box center [425, 285] width 78 height 16
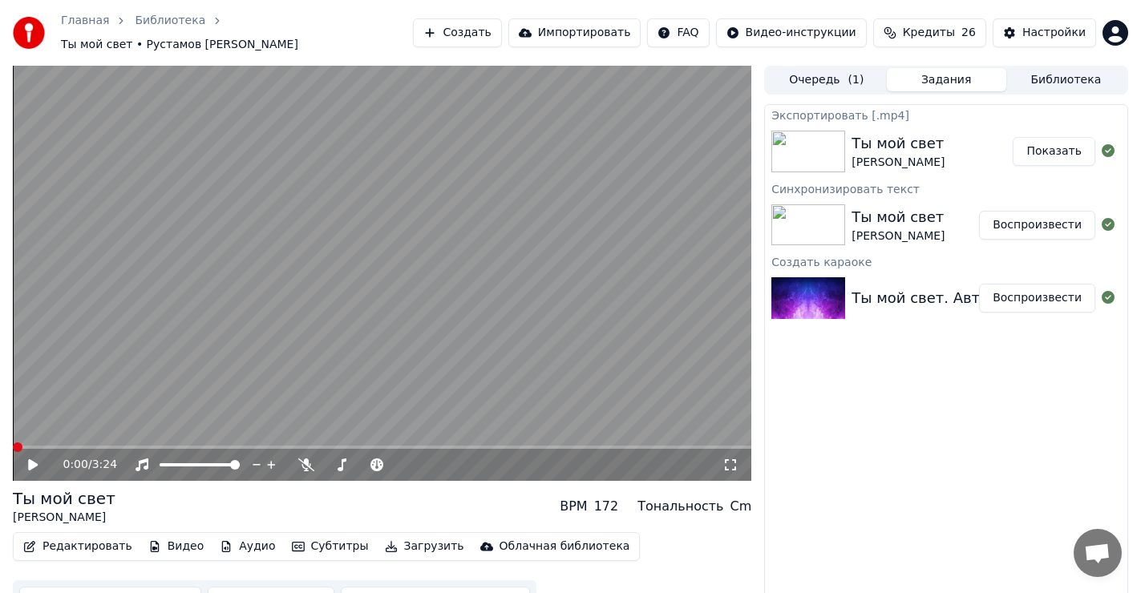
click at [1059, 147] on button "Показать" at bounding box center [1054, 151] width 83 height 29
click at [1063, 140] on button "Показать" at bounding box center [1054, 151] width 83 height 29
click at [1063, 151] on button "Показать" at bounding box center [1054, 151] width 83 height 29
click at [1056, 148] on button "Показать" at bounding box center [1054, 151] width 83 height 29
click at [921, 429] on div "Экспортировать [.mp4] Ты мой свет [PERSON_NAME] Синхронизировать текст Ты мой с…" at bounding box center [946, 356] width 364 height 504
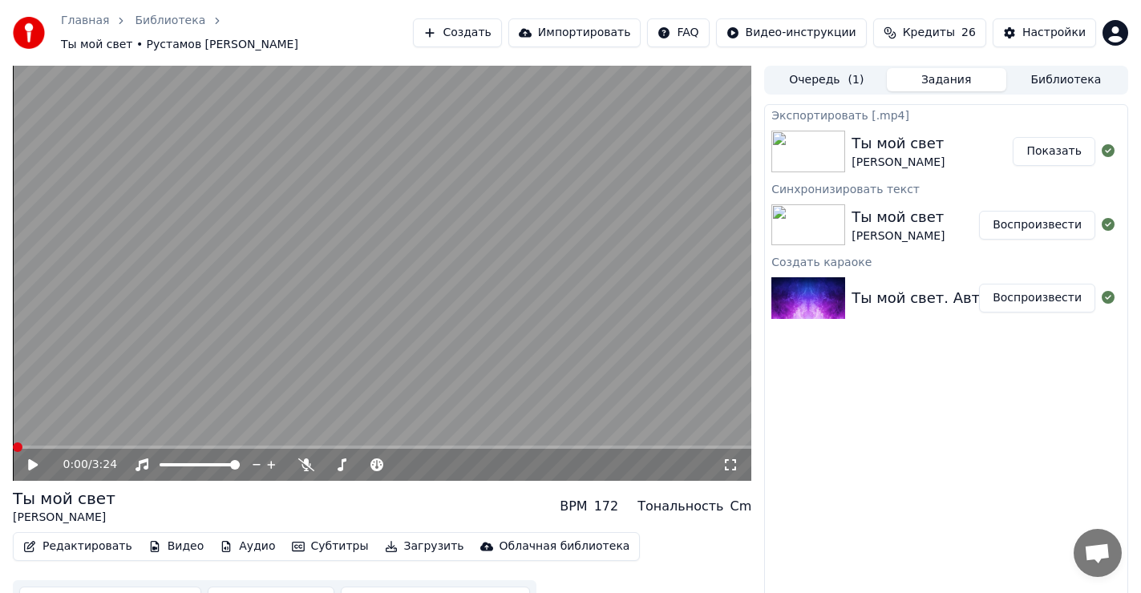
click at [1055, 148] on button "Показать" at bounding box center [1054, 151] width 83 height 29
click at [1056, 148] on button "Показать" at bounding box center [1054, 151] width 83 height 29
click at [404, 496] on div "Ты мой свет [PERSON_NAME] BPM 172 Тональность Cm" at bounding box center [382, 507] width 739 height 38
click at [33, 459] on icon at bounding box center [33, 464] width 10 height 11
click at [34, 460] on icon at bounding box center [33, 465] width 8 height 10
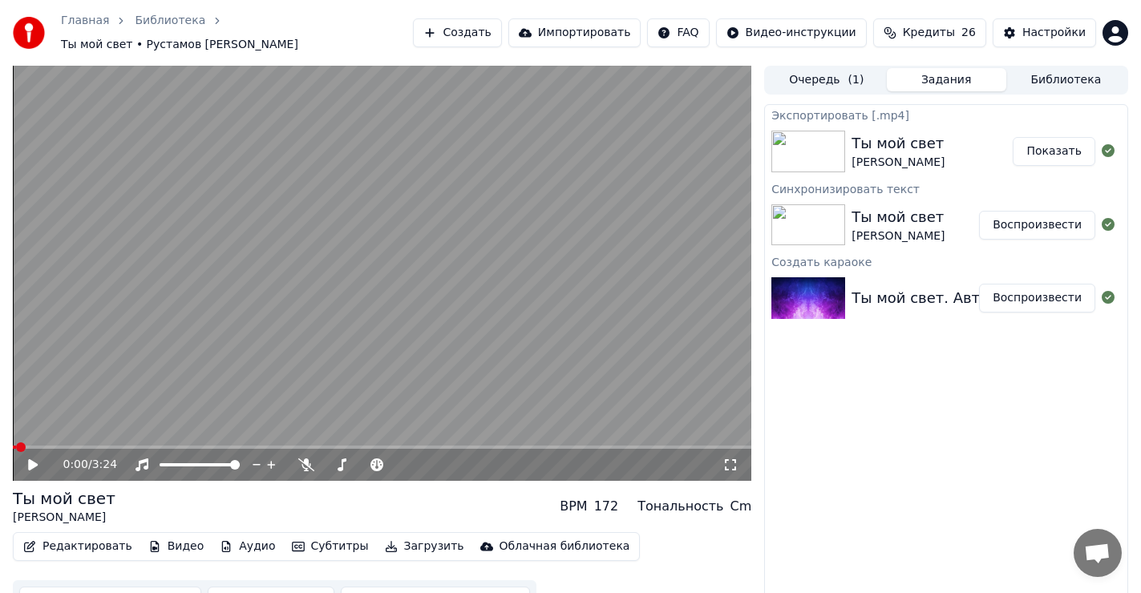
click at [1063, 143] on button "Показать" at bounding box center [1054, 151] width 83 height 29
click at [1059, 145] on button "Показать" at bounding box center [1054, 151] width 83 height 29
click at [1058, 144] on button "Показать" at bounding box center [1054, 151] width 83 height 29
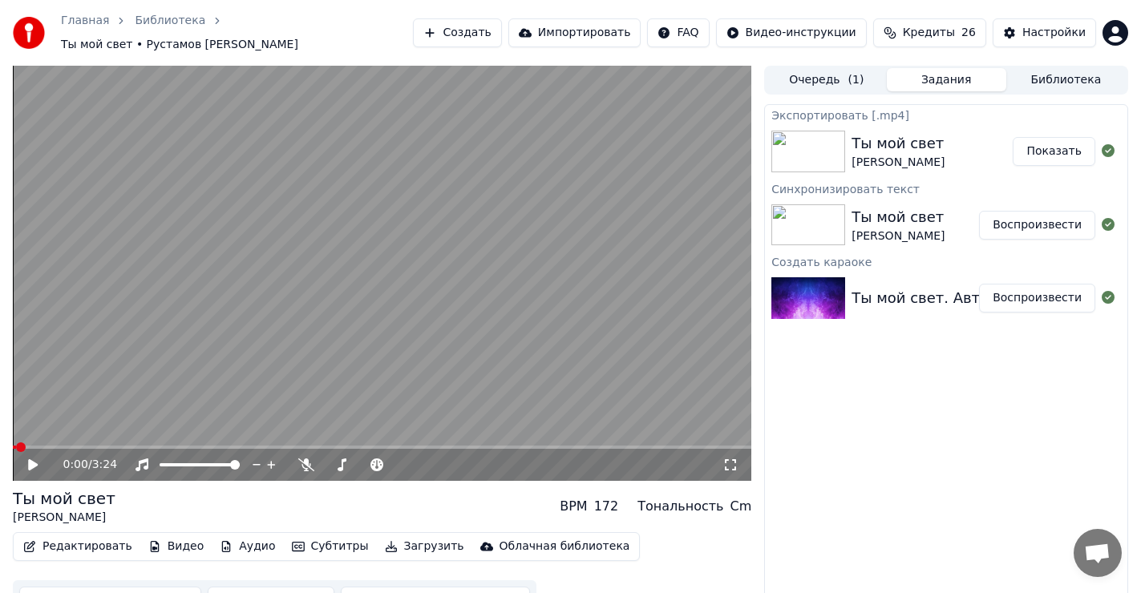
click at [1054, 140] on button "Показать" at bounding box center [1054, 151] width 83 height 29
drag, startPoint x: 1054, startPoint y: 140, endPoint x: 1043, endPoint y: 144, distance: 11.7
click at [1048, 143] on button "Показать" at bounding box center [1054, 151] width 83 height 29
click at [1042, 143] on button "Показать" at bounding box center [1054, 151] width 83 height 29
click at [1060, 144] on button "Показать" at bounding box center [1054, 151] width 83 height 29
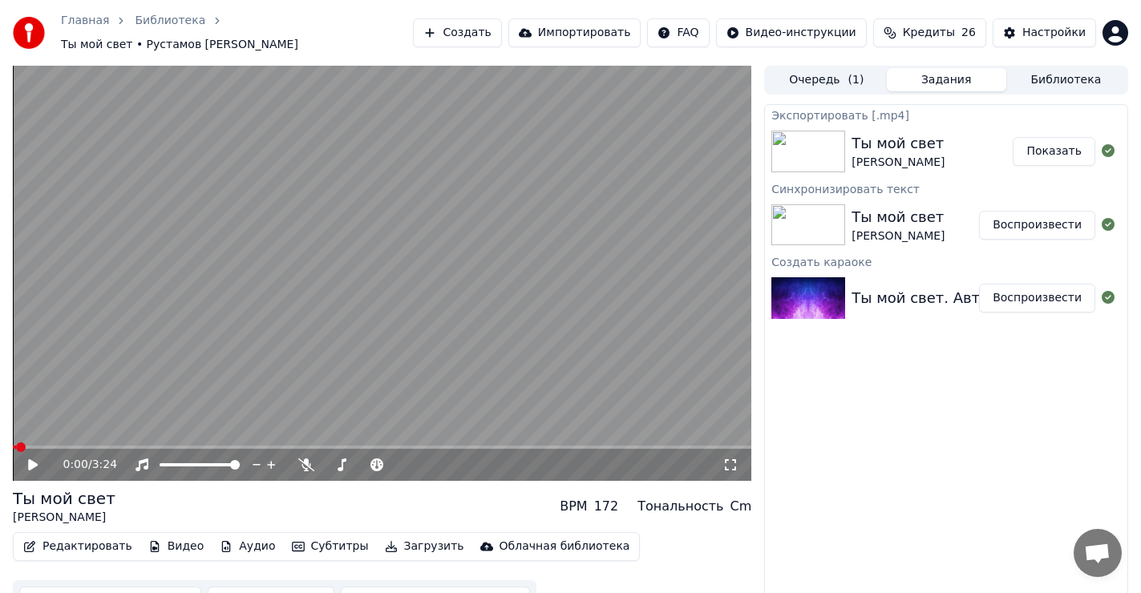
click at [1062, 140] on button "Показать" at bounding box center [1054, 151] width 83 height 29
click at [1042, 143] on button "Показать" at bounding box center [1054, 151] width 83 height 29
click at [1042, 142] on button "Показать" at bounding box center [1054, 151] width 83 height 29
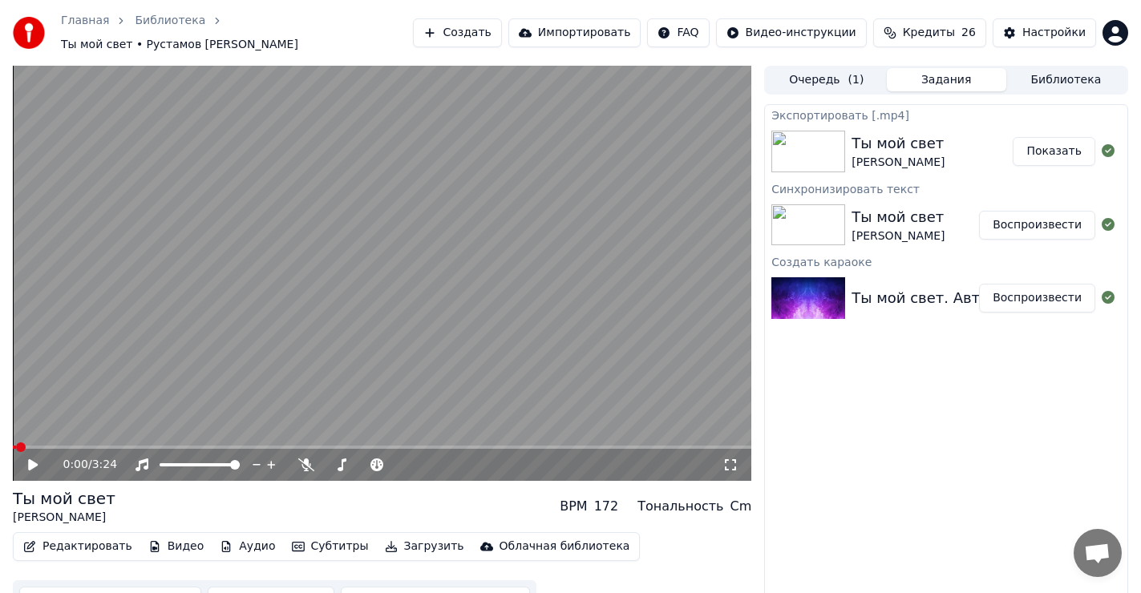
click at [1038, 220] on button "Воспроизвести" at bounding box center [1037, 225] width 116 height 29
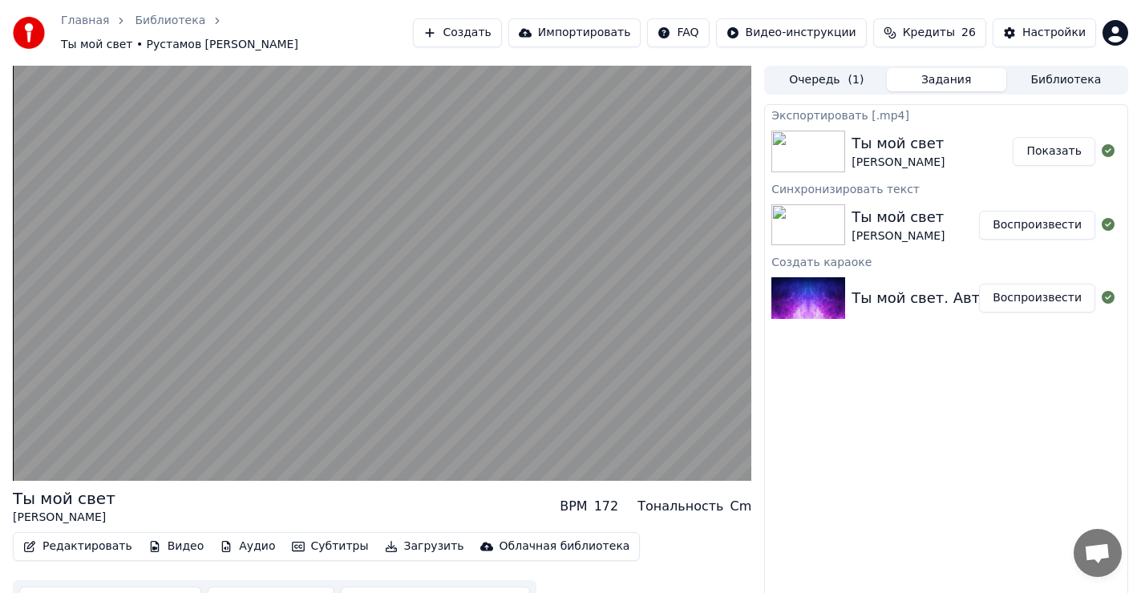
click at [1062, 145] on button "Показать" at bounding box center [1054, 151] width 83 height 29
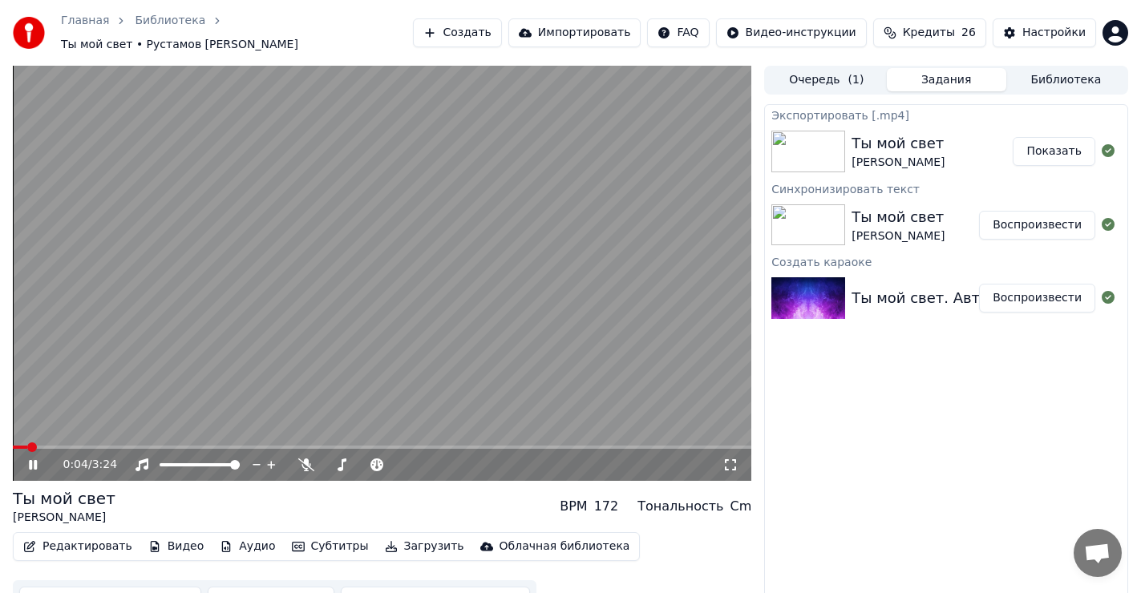
drag, startPoint x: 32, startPoint y: 457, endPoint x: 10, endPoint y: 459, distance: 21.7
click at [10, 459] on div "0:04 / 3:24 Ты мой свет Рустамов [PERSON_NAME] BPM 172 Тональность Cm Редактиро…" at bounding box center [570, 344] width 1141 height 557
click at [37, 443] on span at bounding box center [39, 448] width 10 height 10
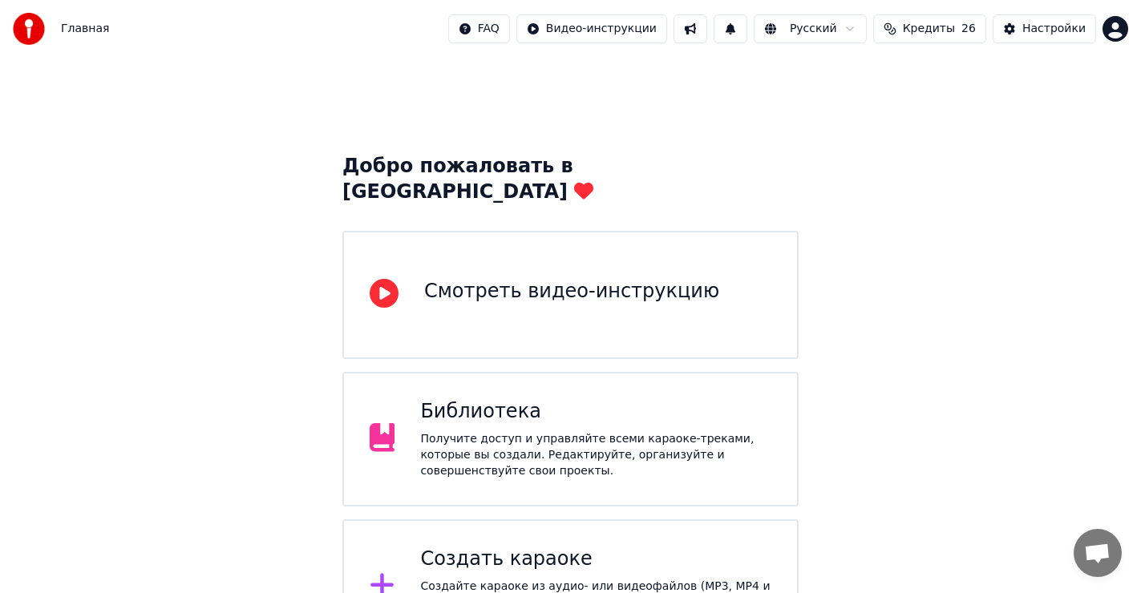
click at [513, 431] on div "Получите доступ и управляйте всеми караоке-треками, которые вы создали. Редакти…" at bounding box center [595, 455] width 351 height 48
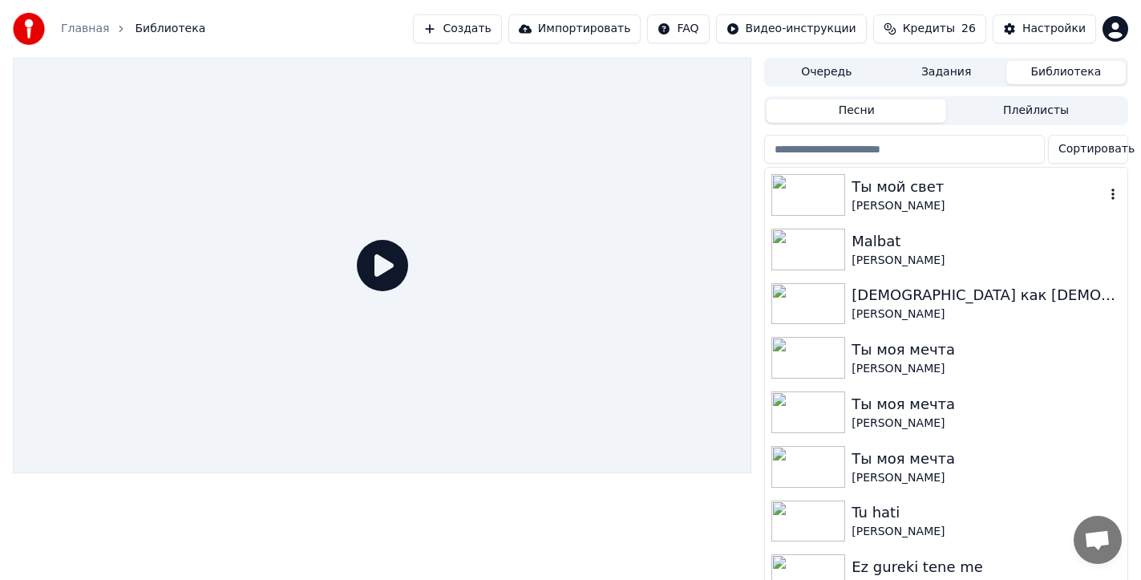
click at [832, 196] on img at bounding box center [808, 195] width 74 height 42
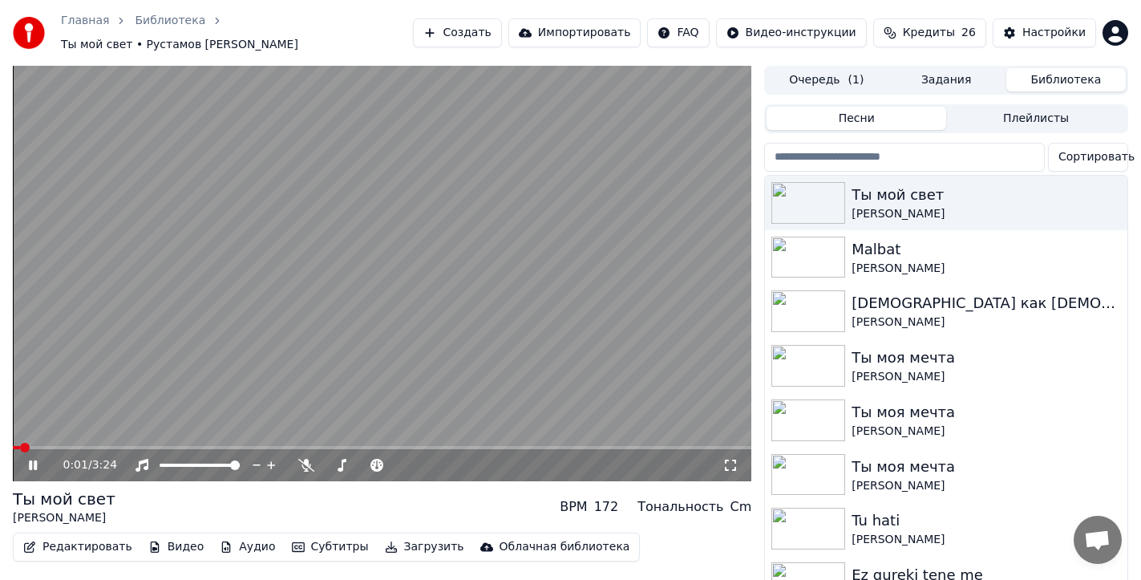
click at [32, 460] on icon at bounding box center [33, 465] width 8 height 10
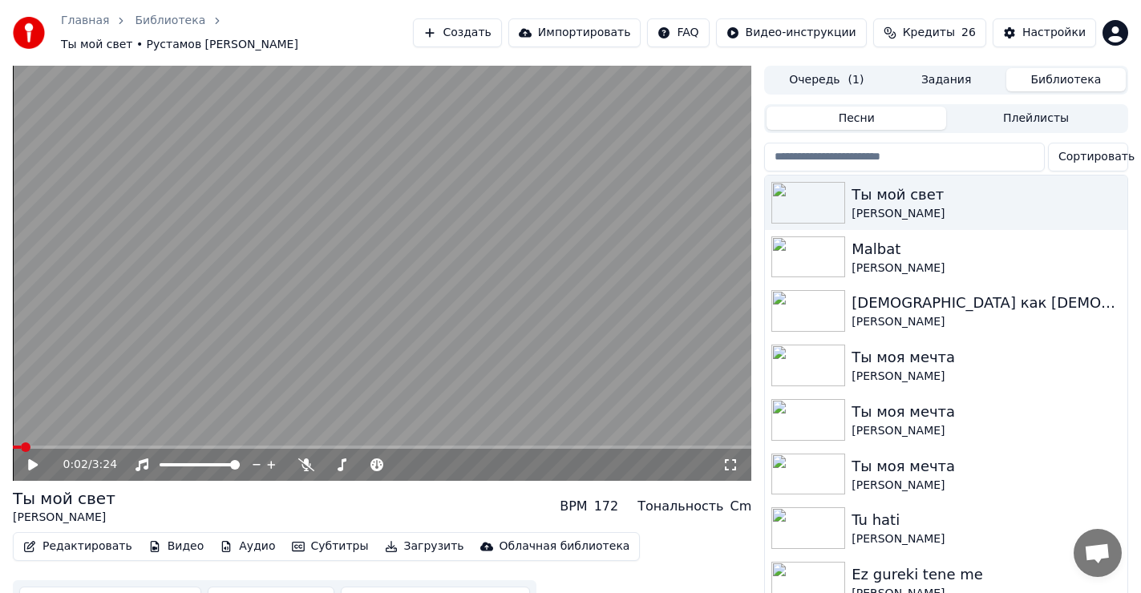
click at [1022, 112] on button "Плейлисты" at bounding box center [1036, 118] width 180 height 23
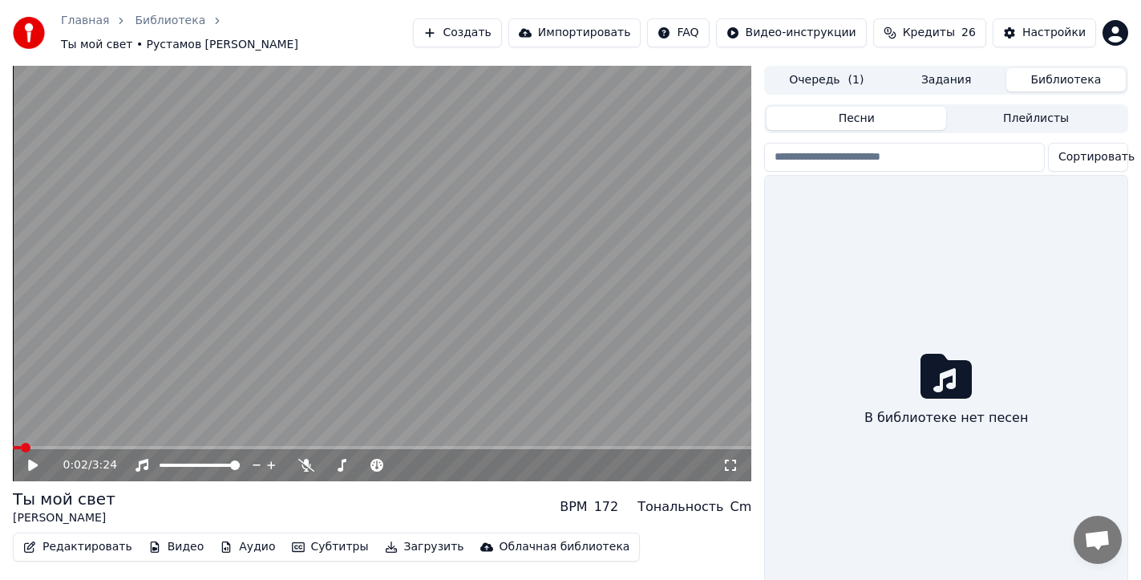
click at [868, 111] on button "Песни" at bounding box center [857, 118] width 180 height 23
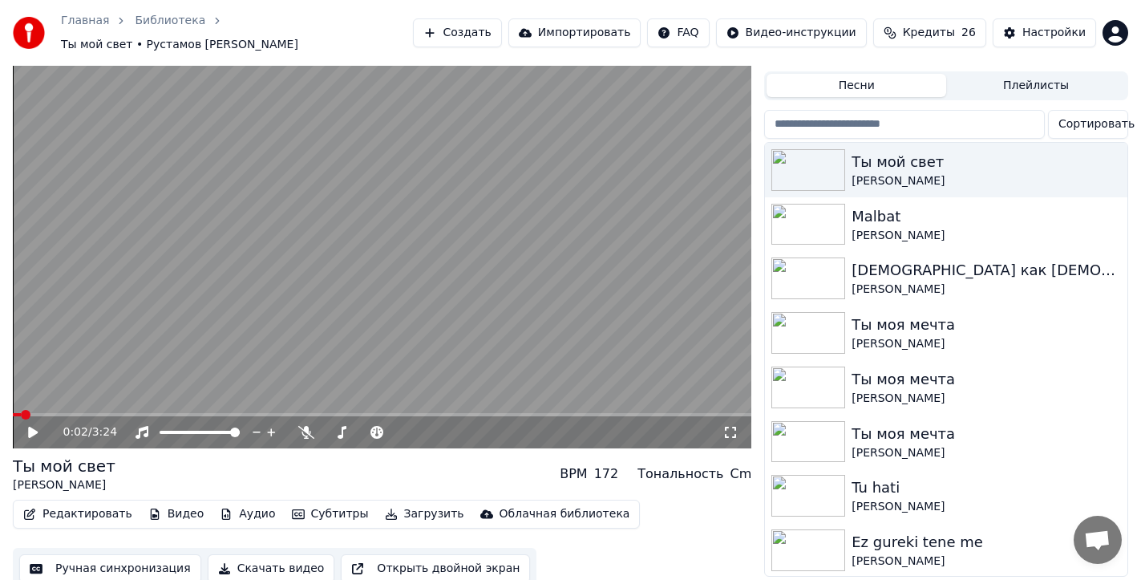
scroll to position [34, 0]
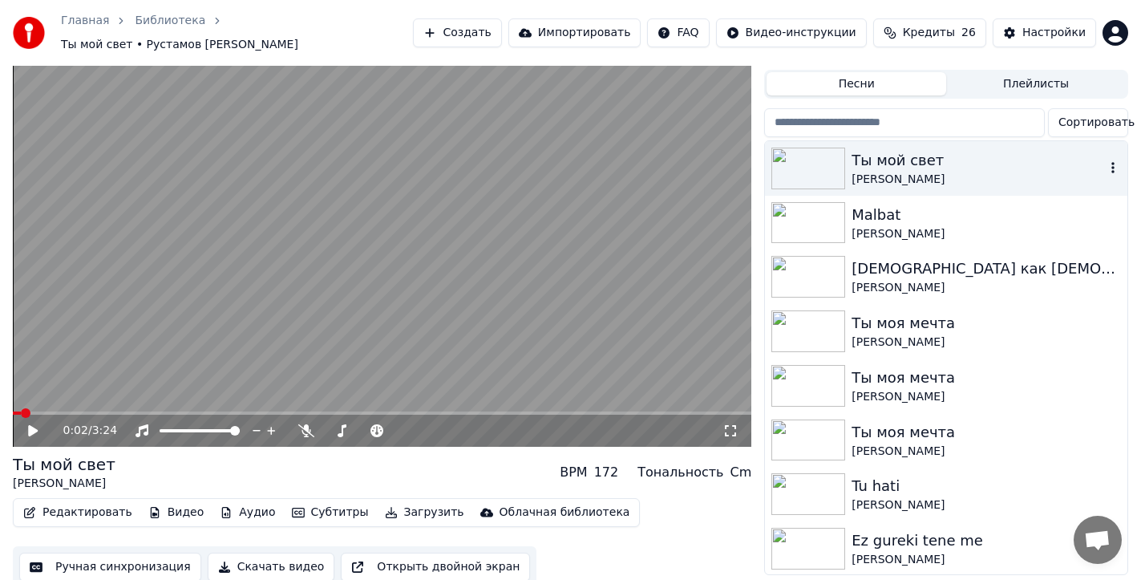
click at [930, 160] on div "Ты мой свет" at bounding box center [978, 160] width 253 height 22
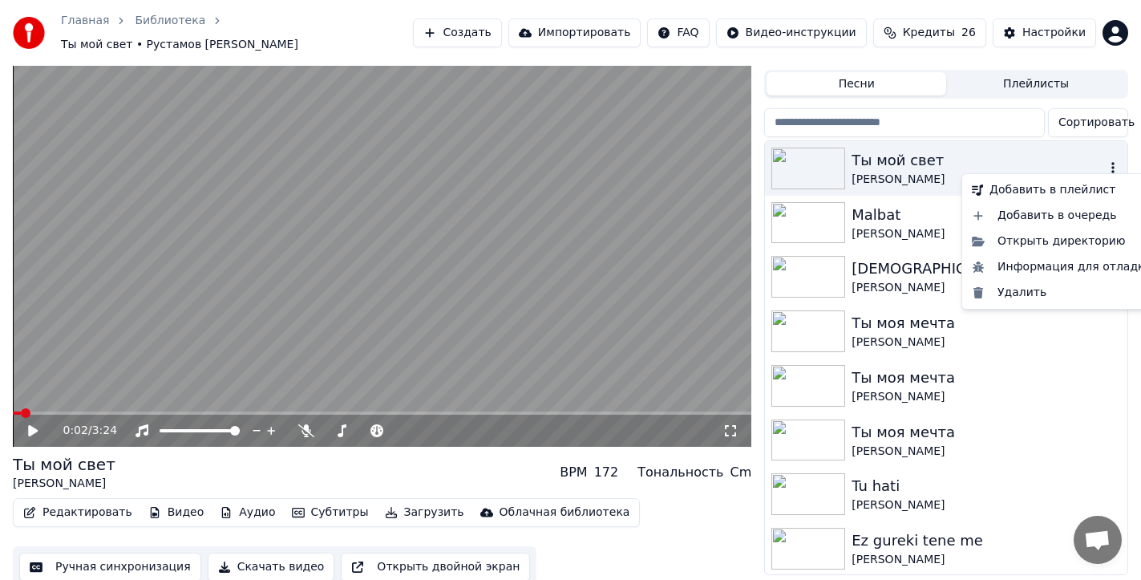
click at [1105, 161] on icon "button" at bounding box center [1113, 167] width 16 height 13
click at [1024, 152] on div "Ты мой свет" at bounding box center [978, 160] width 253 height 22
